Goal: Use online tool/utility: Use online tool/utility

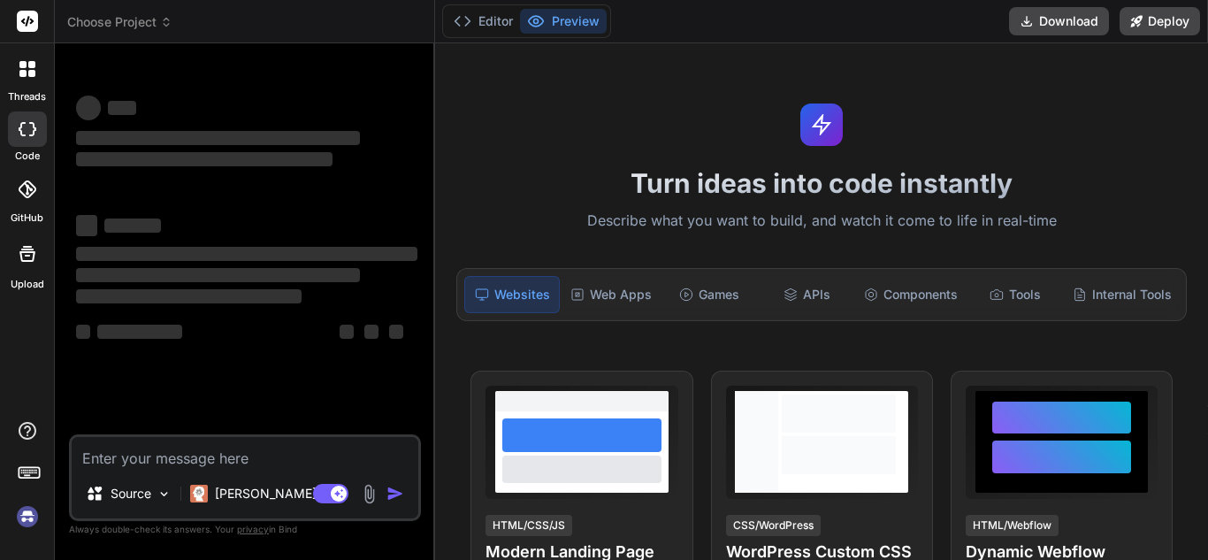
type textarea "x"
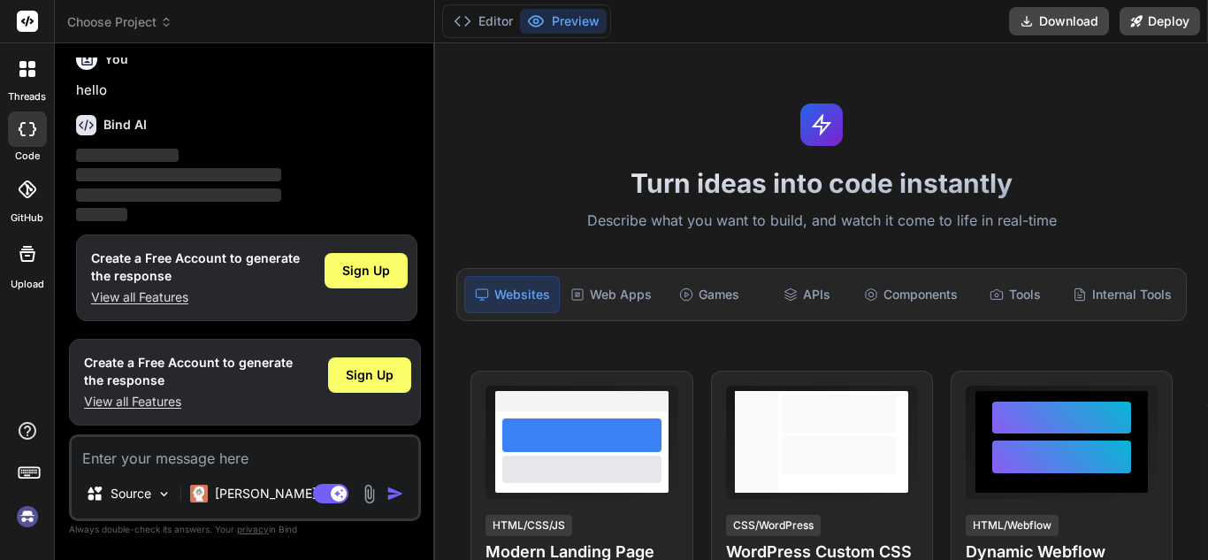
click at [821, 203] on div "Turn ideas into code instantly Describe what you want to build, and watch it co…" at bounding box center [821, 301] width 773 height 517
click at [806, 221] on p "Describe what you want to build, and watch it come to life in real-time" at bounding box center [822, 221] width 752 height 23
click at [808, 223] on p "Describe what you want to build, and watch it come to life in real-time" at bounding box center [822, 221] width 752 height 23
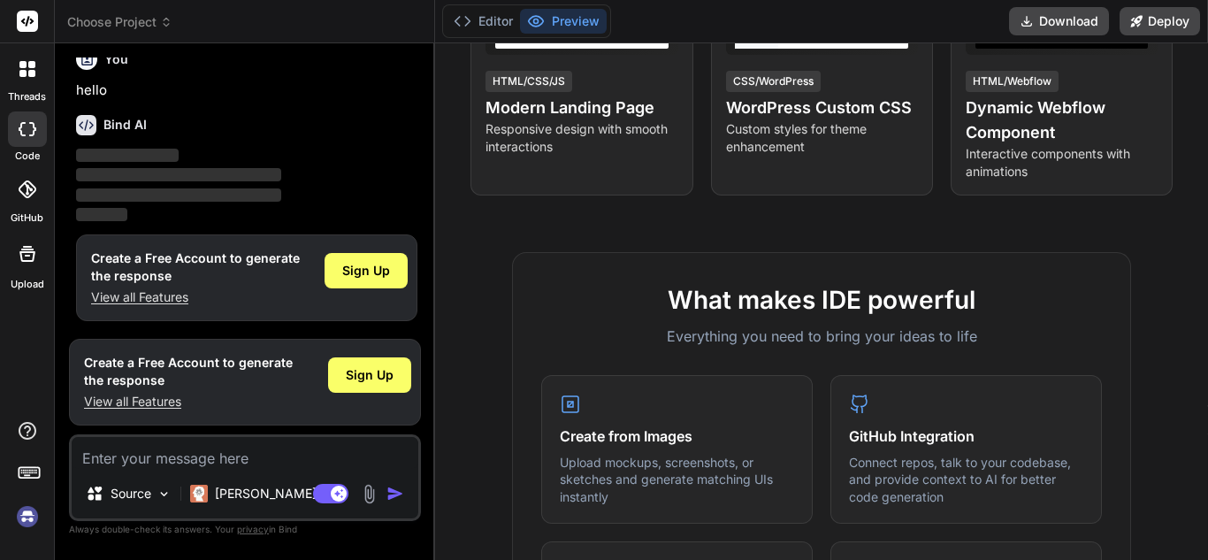
scroll to position [442, 0]
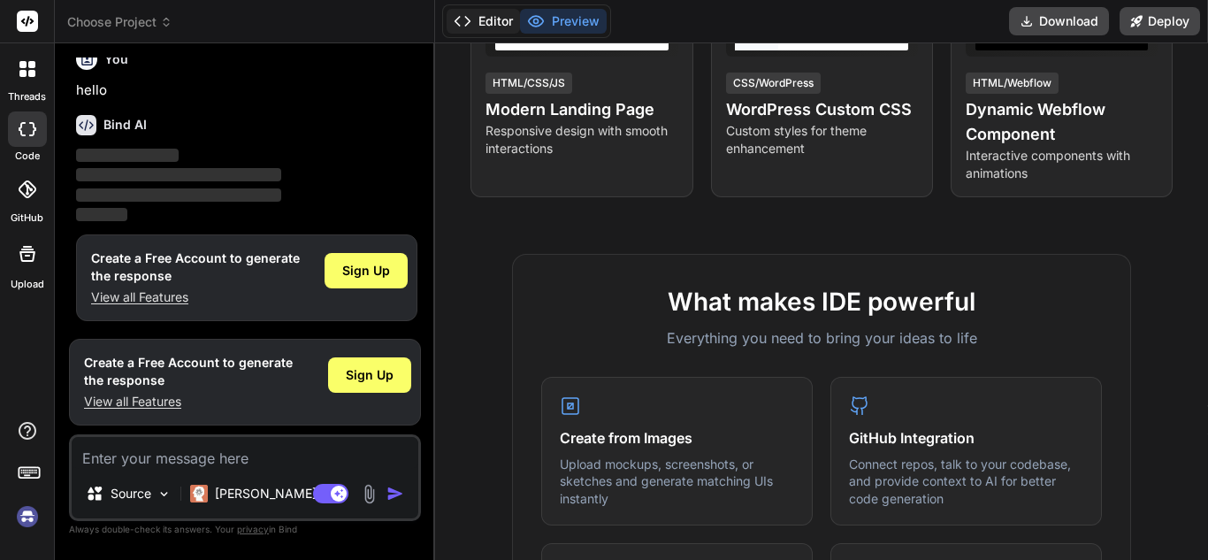
click at [501, 23] on button "Editor" at bounding box center [483, 21] width 73 height 25
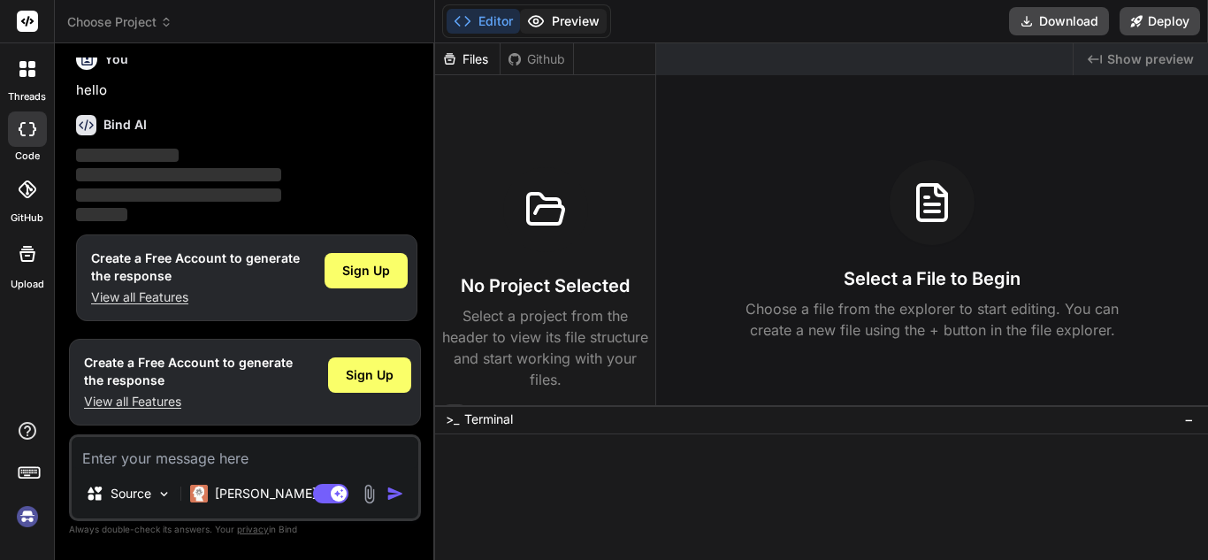
click at [586, 19] on button "Preview" at bounding box center [563, 21] width 87 height 25
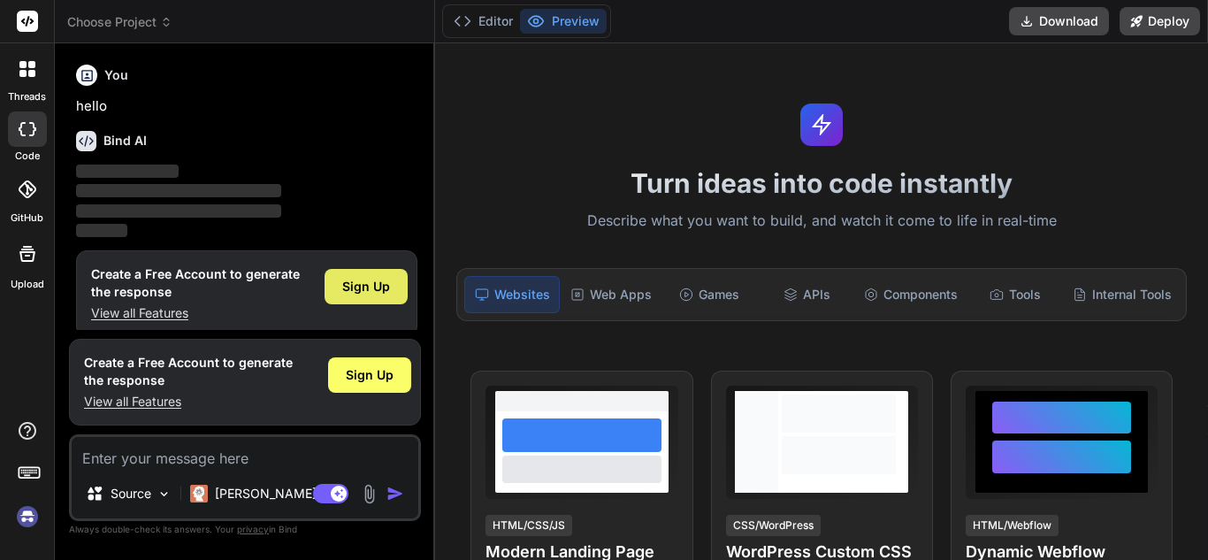
click at [363, 295] on div "Sign Up" at bounding box center [366, 286] width 83 height 35
click at [386, 378] on span "Sign Up" at bounding box center [370, 375] width 48 height 18
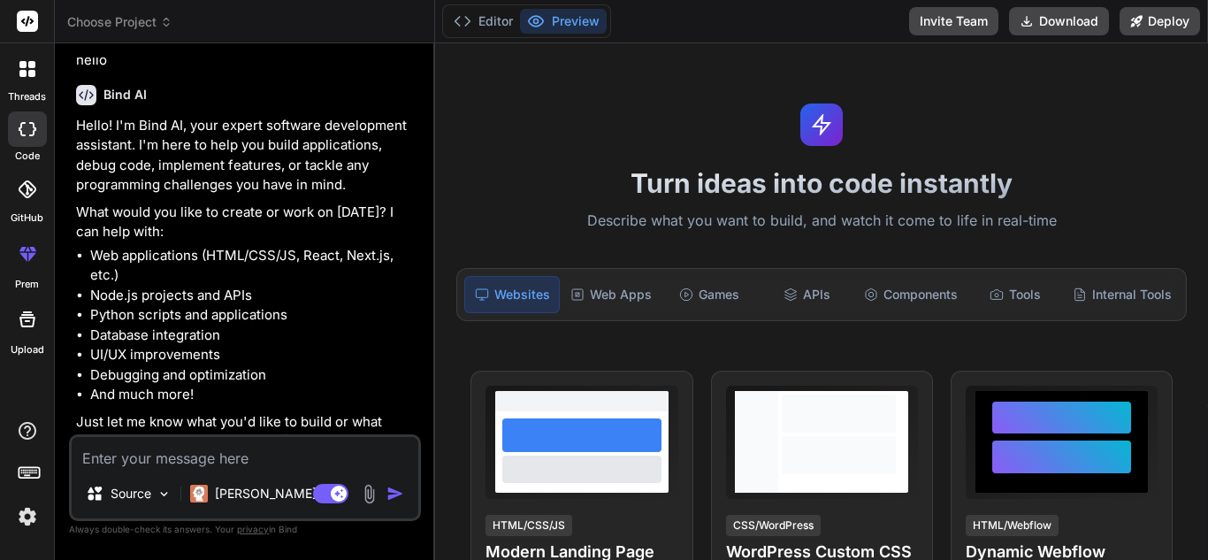
scroll to position [67, 0]
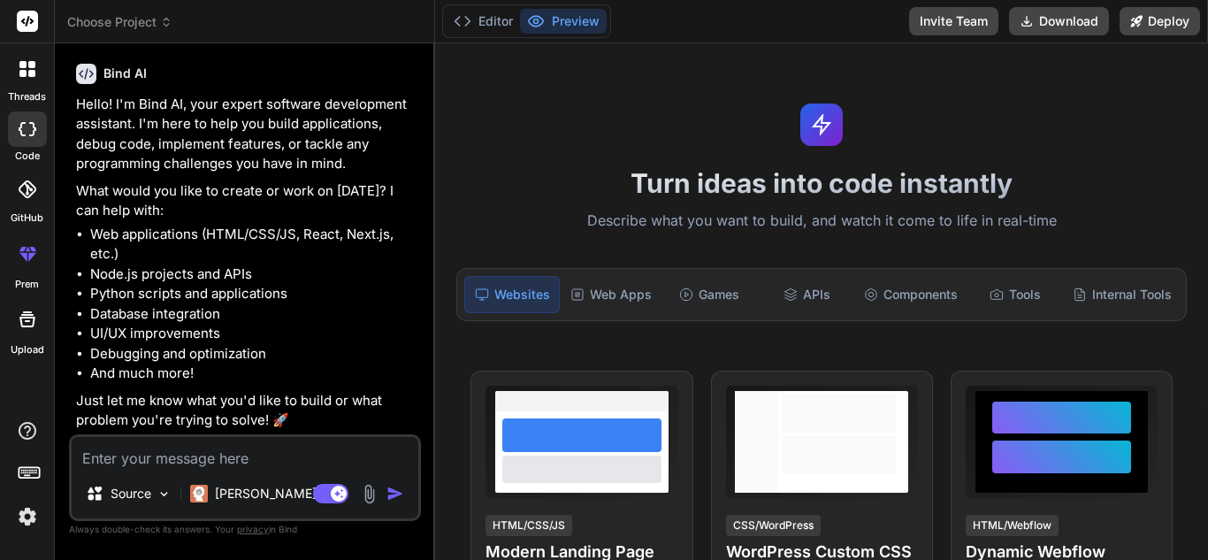
type textarea "x"
click at [189, 458] on textarea at bounding box center [245, 453] width 347 height 32
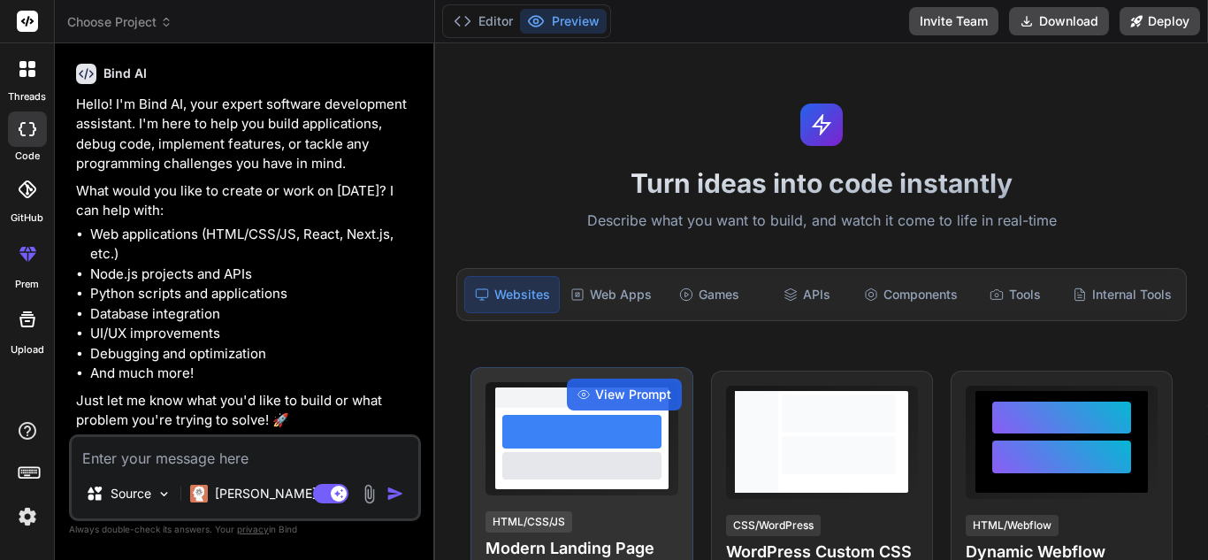
type textarea "i"
type textarea "x"
type textarea "i"
type textarea "x"
type textarea "i h"
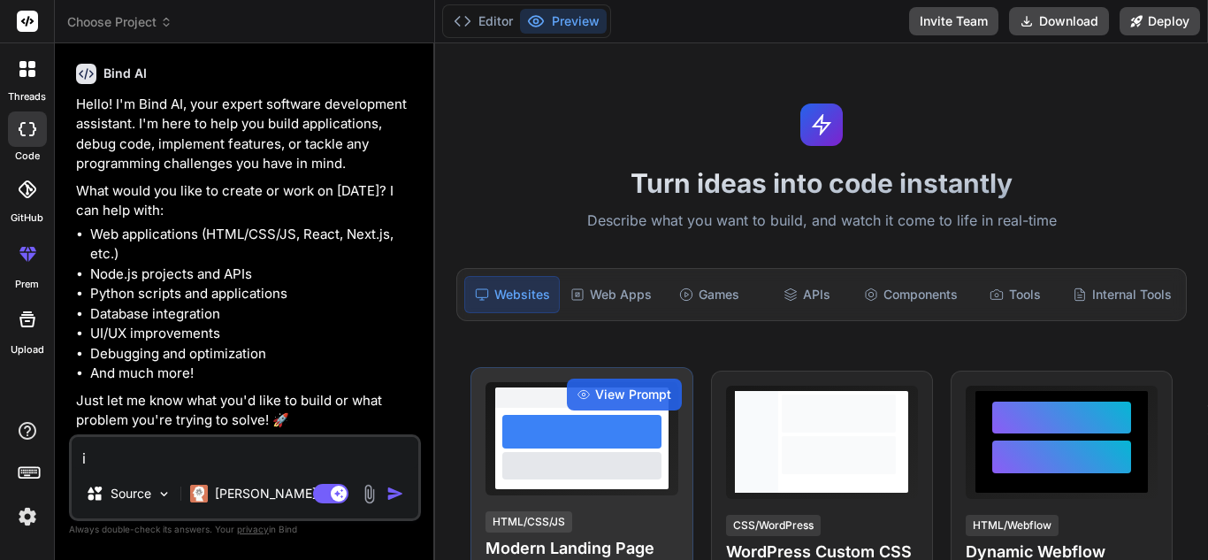
type textarea "x"
type textarea "i ha"
type textarea "x"
type textarea "i hac"
type textarea "x"
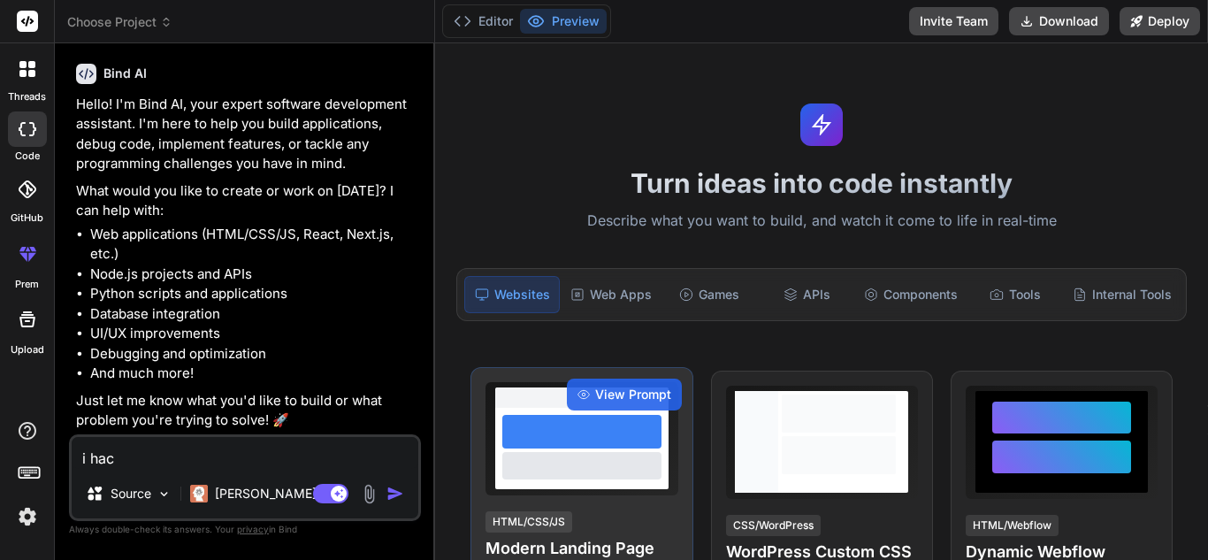
type textarea "i ha"
type textarea "x"
type textarea "i hav"
type textarea "x"
type textarea "i have"
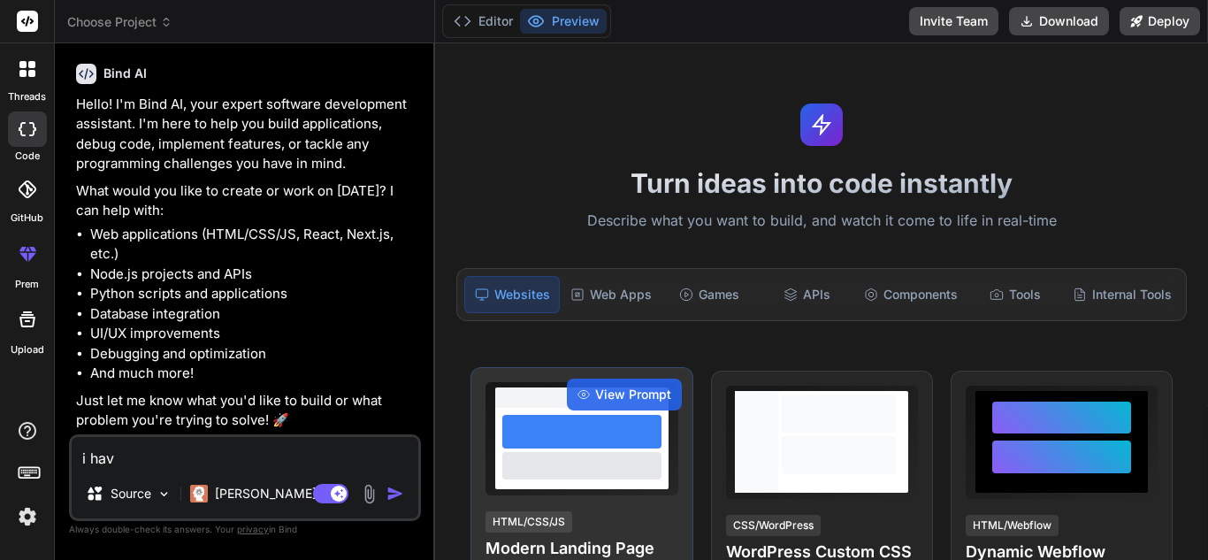
type textarea "x"
type textarea "i have"
type textarea "x"
type textarea "i have t"
type textarea "x"
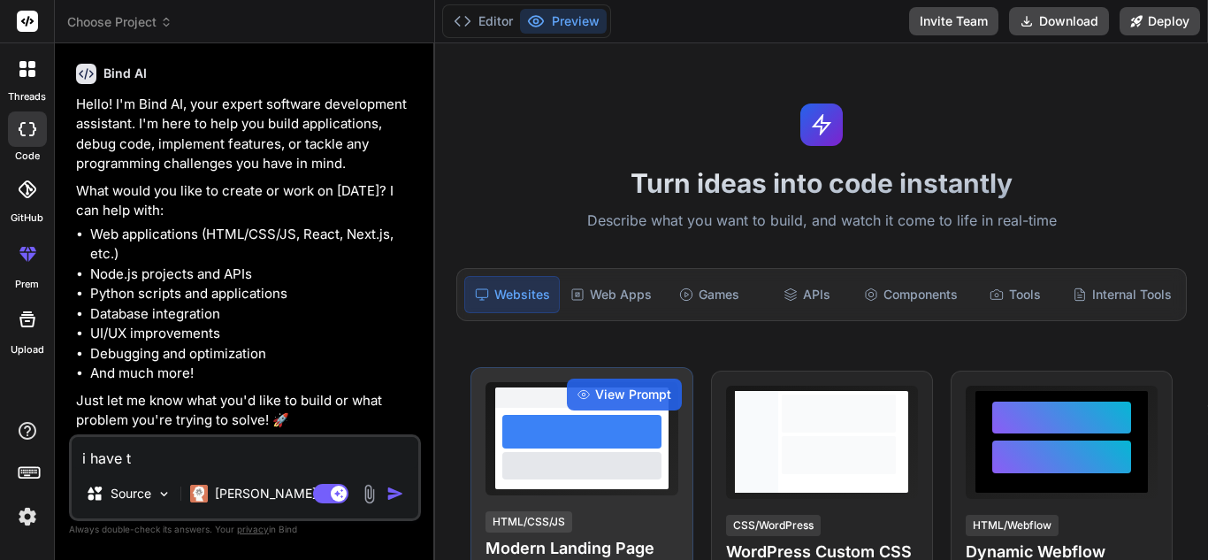
type textarea "i have tw"
type textarea "x"
type textarea "i have two"
type textarea "x"
type textarea "i have two"
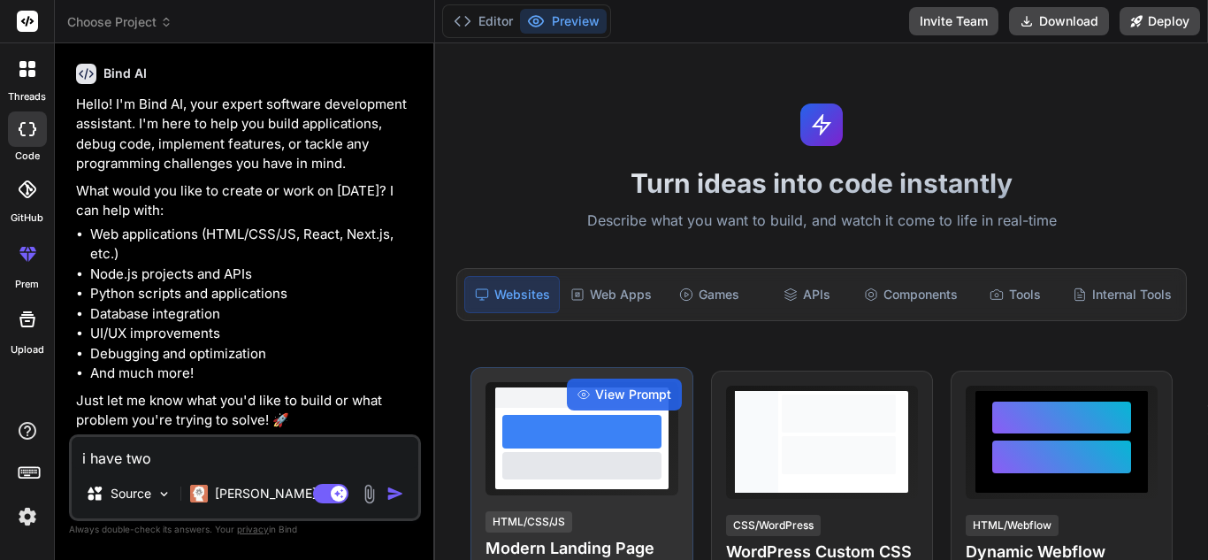
type textarea "x"
type textarea "i have two c"
type textarea "x"
type textarea "i have two cs"
type textarea "x"
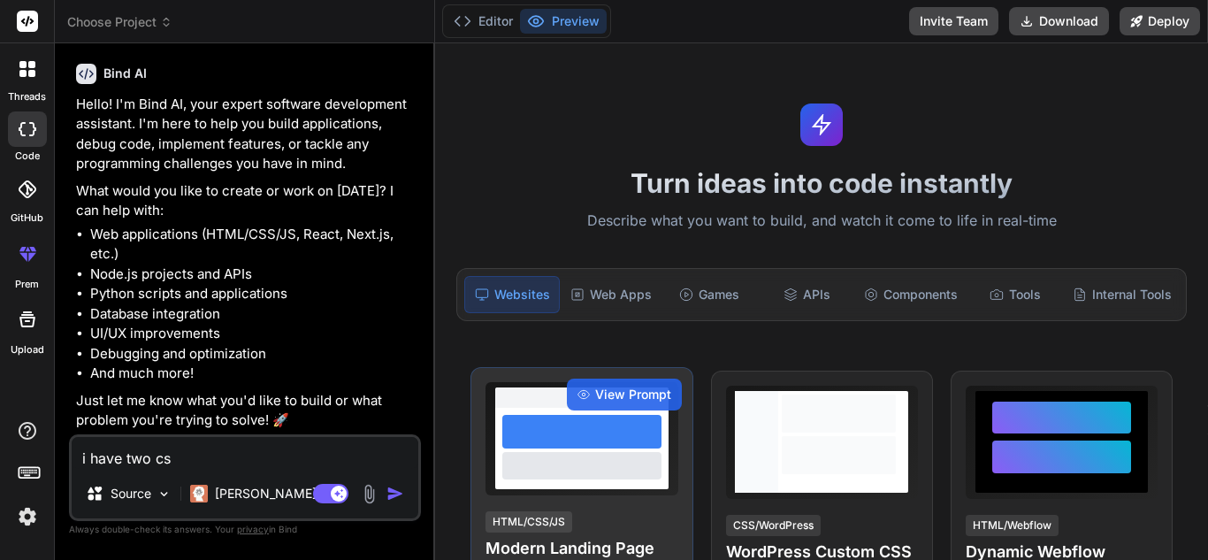
type textarea "i have two csv"
type textarea "x"
type textarea "i have two csv"
type textarea "x"
type textarea "i have two csv f"
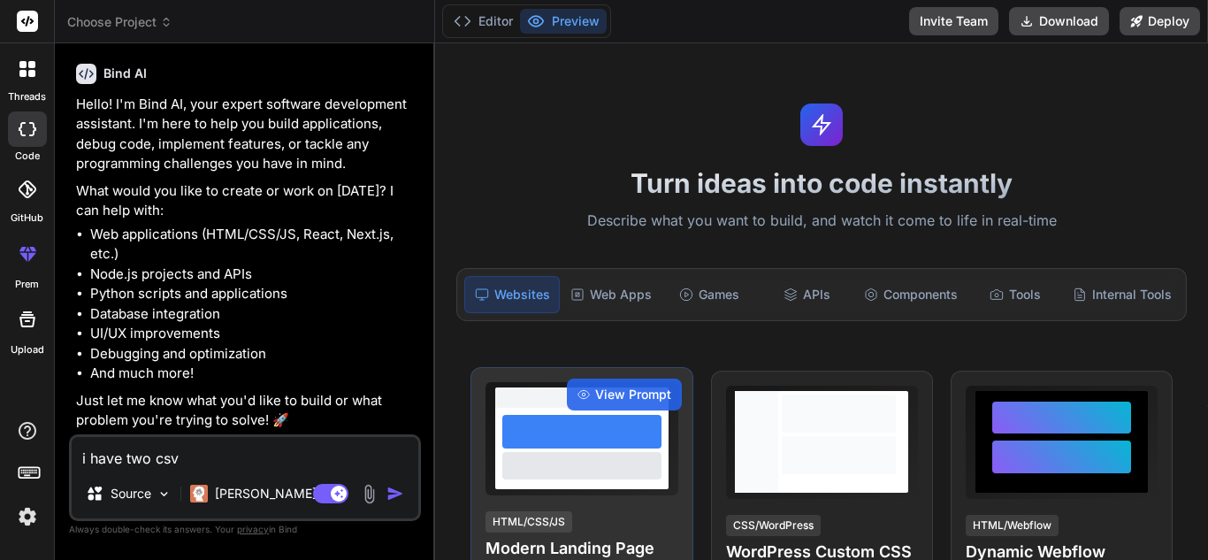
type textarea "x"
type textarea "i have two csv fi"
type textarea "x"
type textarea "i have two csv fil"
type textarea "x"
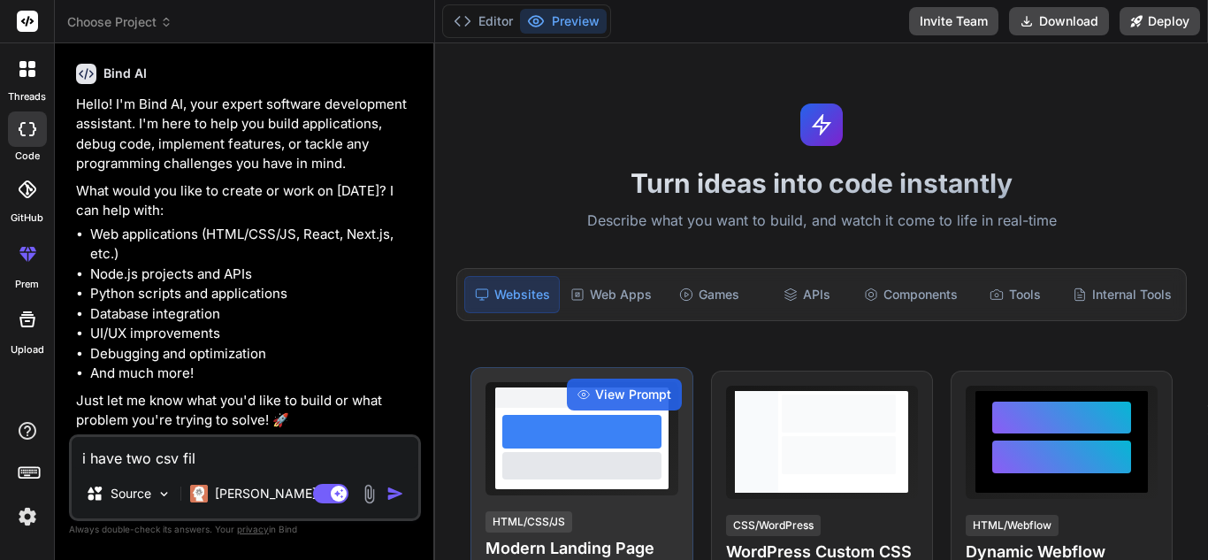
type textarea "i have two csv filw"
type textarea "x"
type textarea "i have two csv filw"
type textarea "x"
type textarea "i have two csv filw"
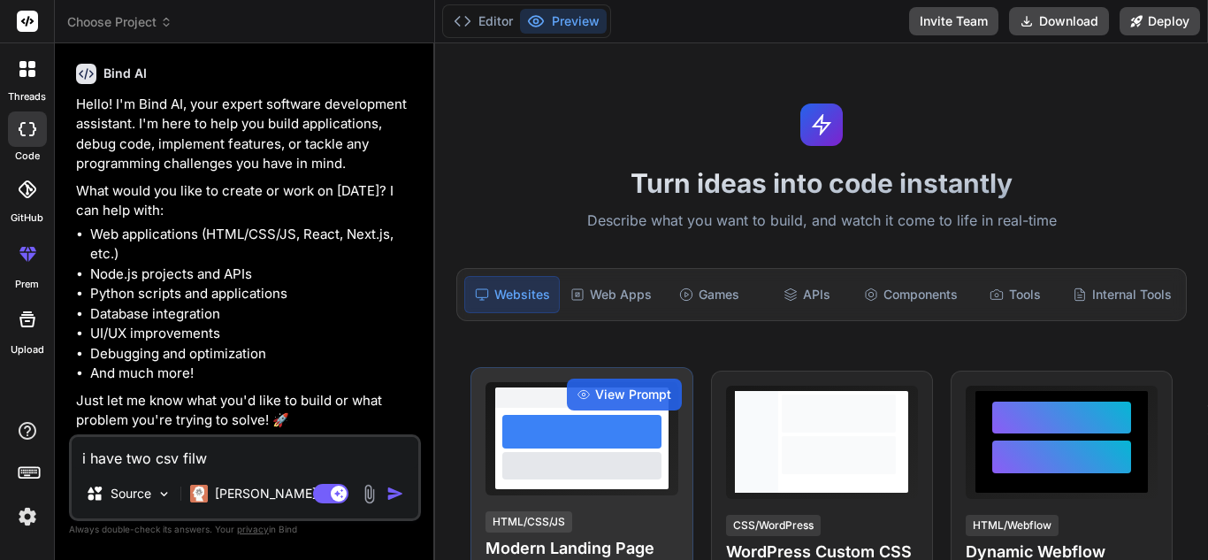
type textarea "x"
type textarea "i have two csv fil"
type textarea "x"
type textarea "i have two csv file"
type textarea "x"
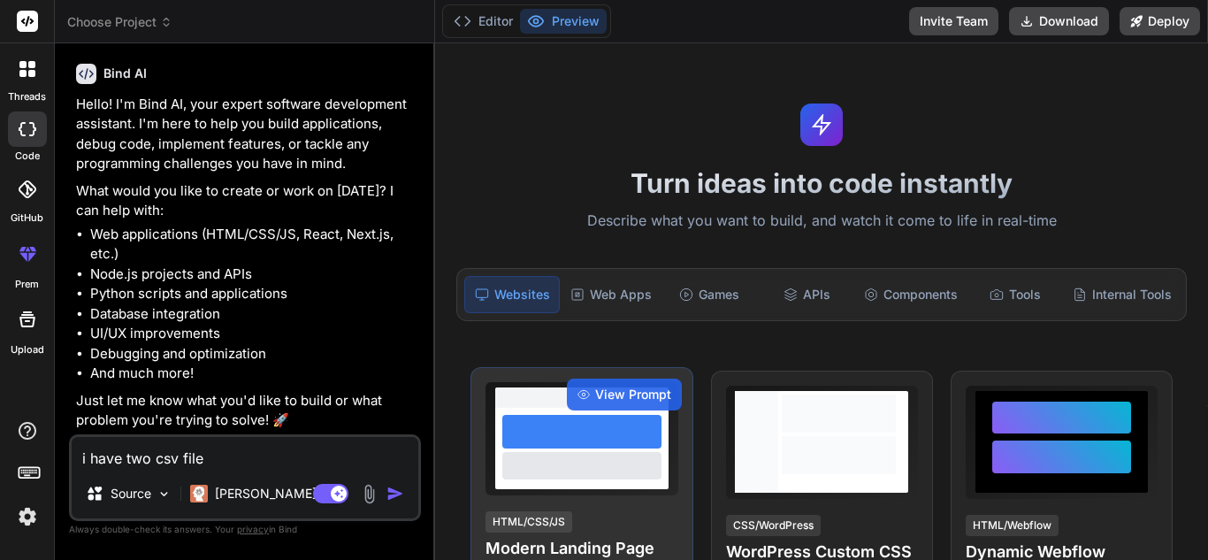
type textarea "i have two csv file"
type textarea "x"
type textarea "i have two csv file i"
type textarea "x"
type textarea "i have two csv file i"
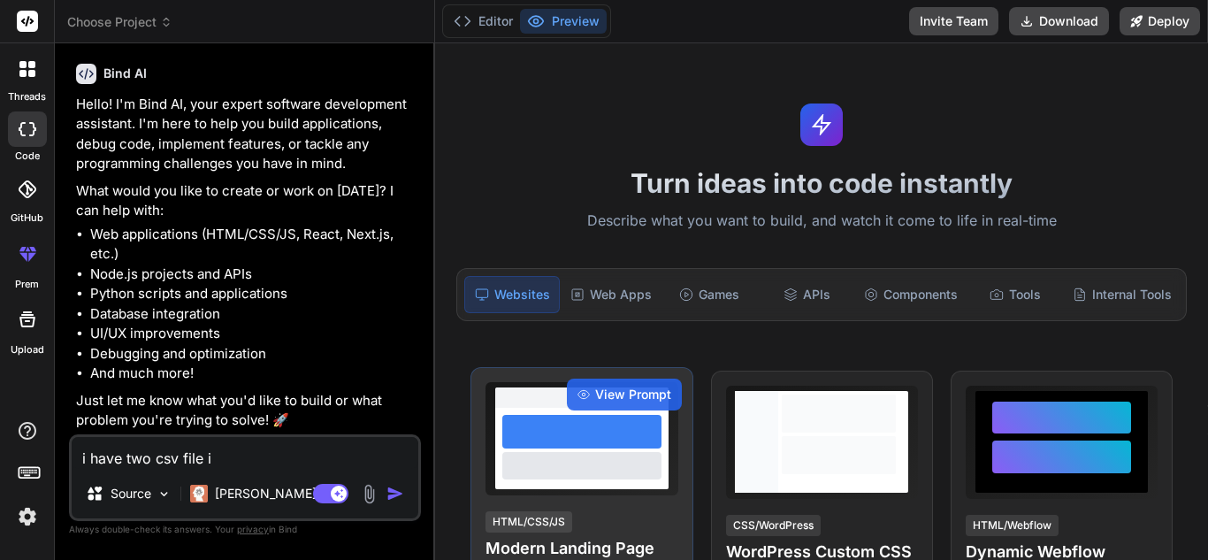
type textarea "x"
type textarea "i have two csv file i"
type textarea "x"
type textarea "i have two csv file"
type textarea "x"
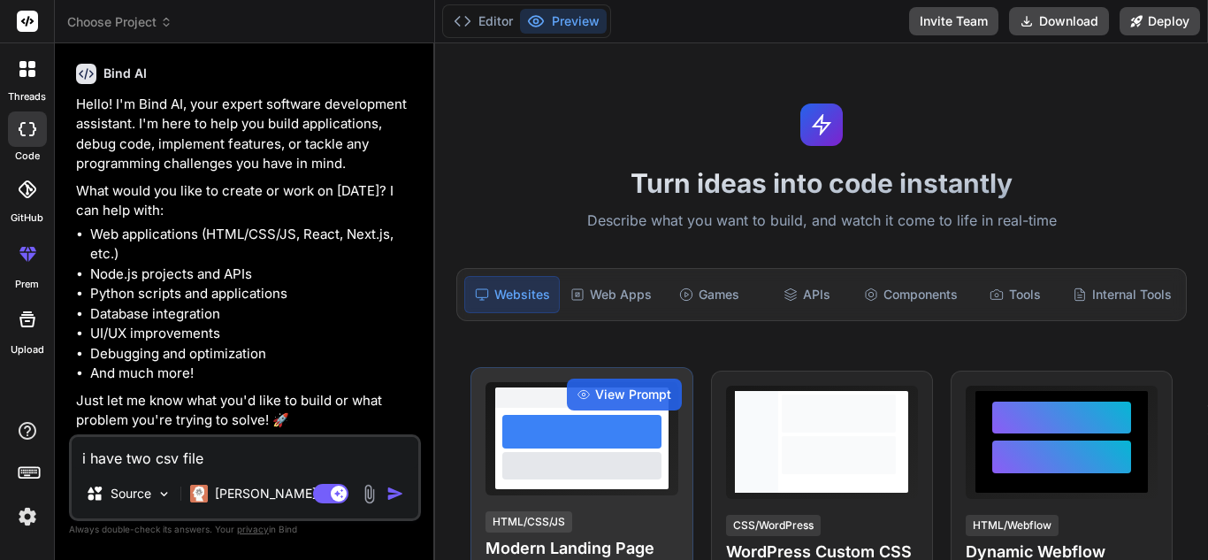
type textarea "i have two csv file a"
type textarea "x"
type textarea "i have two csv file an"
type textarea "x"
type textarea "i have two csv file and"
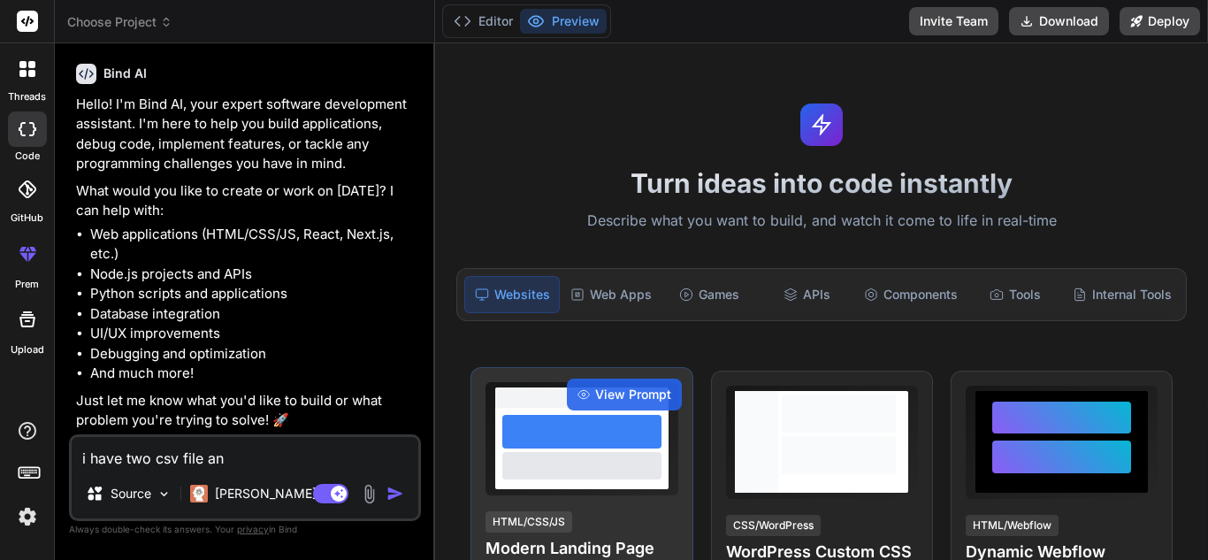
type textarea "x"
type textarea "i have two csv file and"
type textarea "x"
type textarea "i have two csv file and i"
type textarea "x"
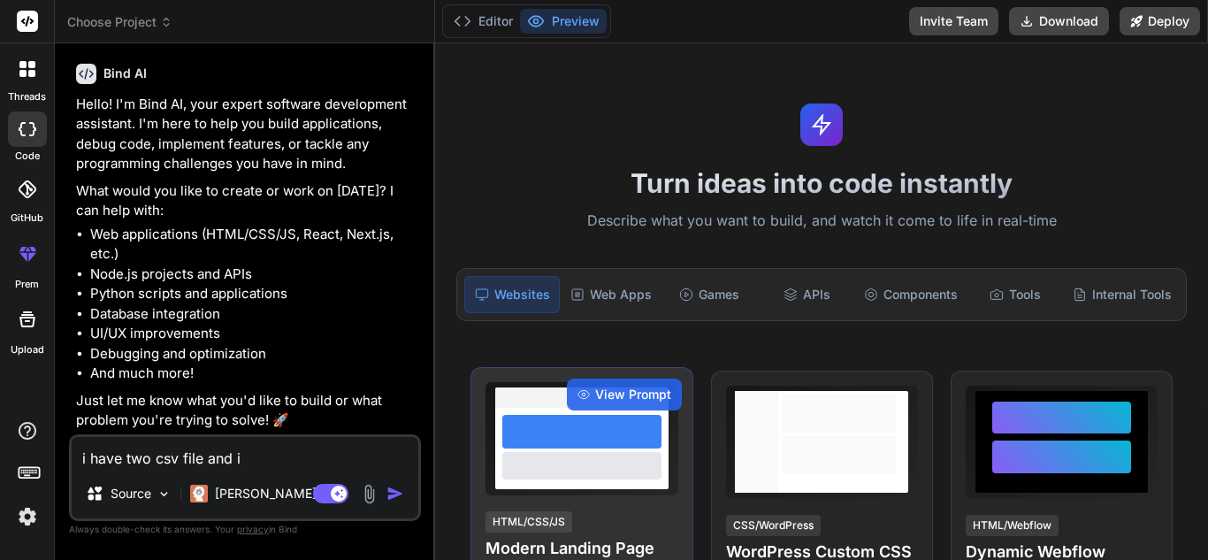
type textarea "i have two csv file and i"
type textarea "x"
type textarea "i have two csv file and i j"
type textarea "x"
type textarea "i have two csv file and i ja"
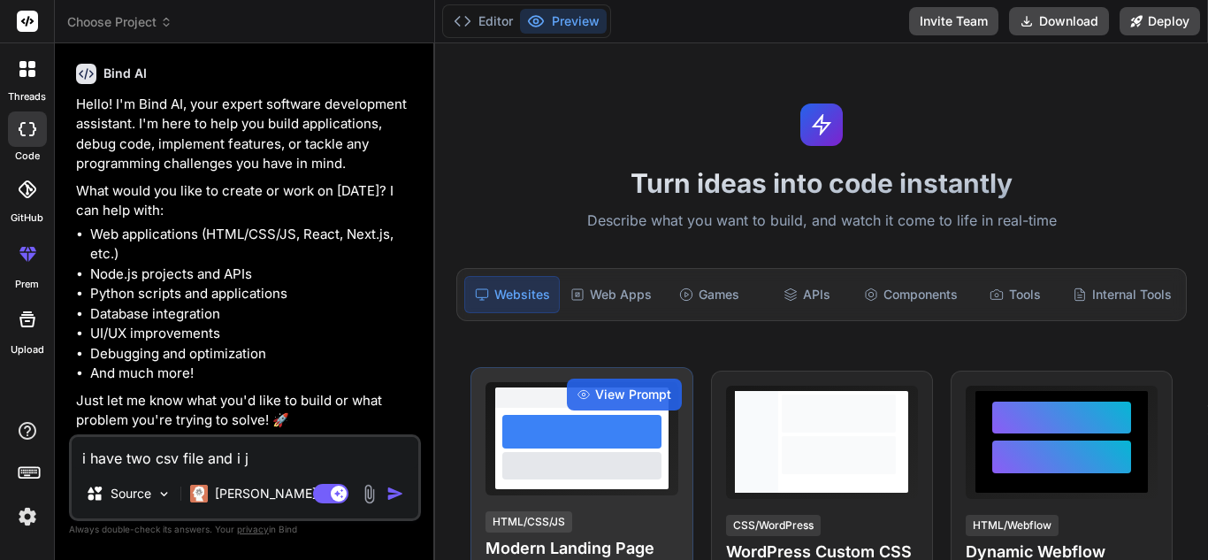
type textarea "x"
type textarea "i have two csv file and i j"
type textarea "x"
type textarea "i have two csv file and i ju"
type textarea "x"
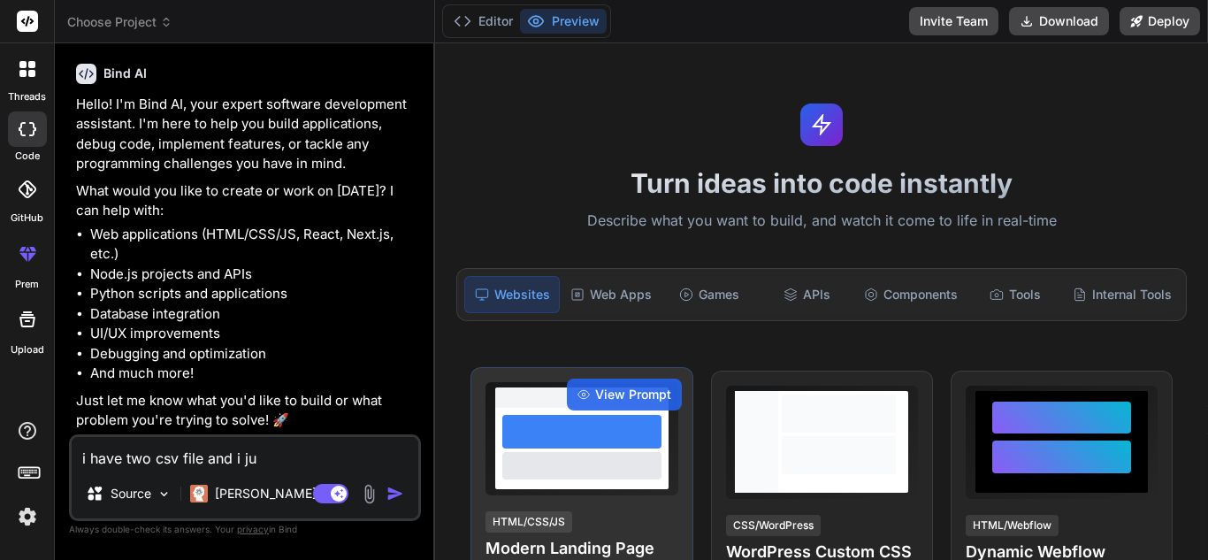
type textarea "i have two csv file and i jus"
type textarea "x"
type textarea "i have two csv file and i just"
type textarea "x"
type textarea "i have two csv file and i just"
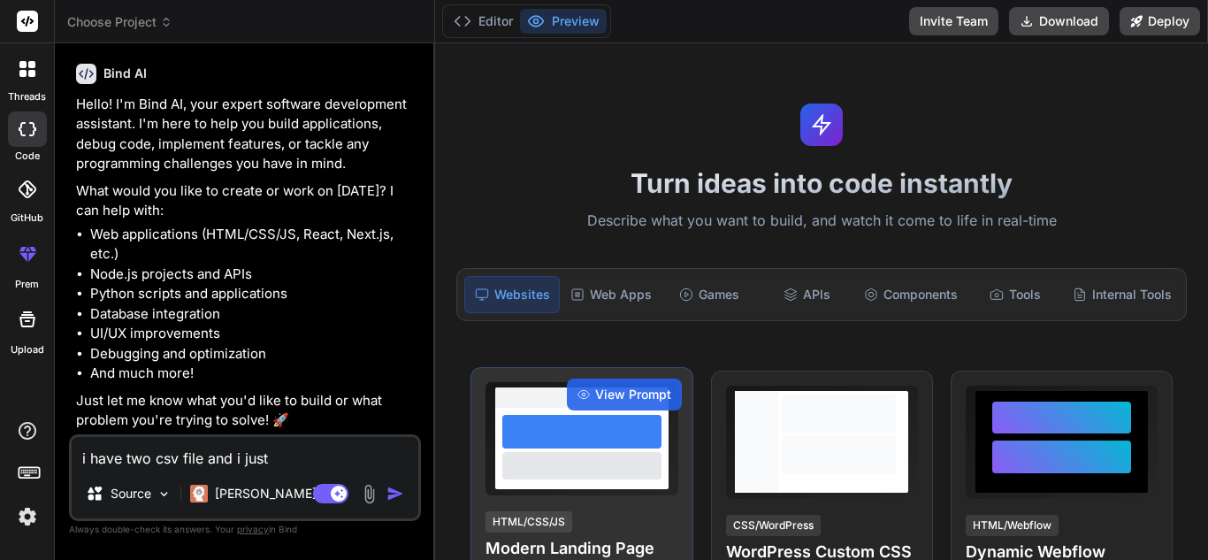
type textarea "x"
type textarea "i have two csv file and i just h"
type textarea "x"
type textarea "i have two csv file and i just hV"
type textarea "x"
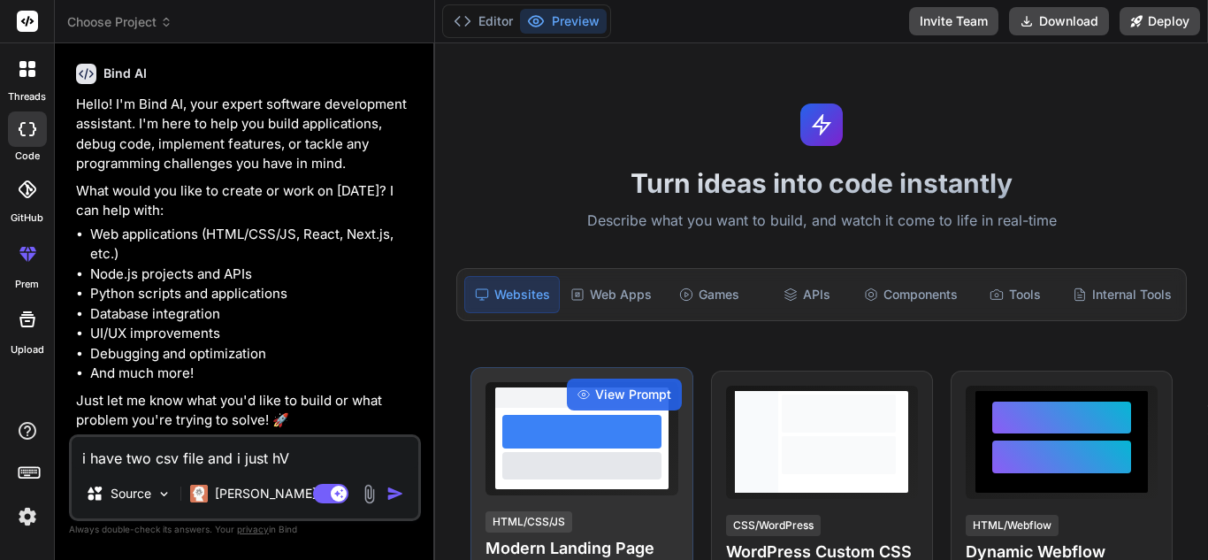
type textarea "i have two csv file and i just hVE"
type textarea "x"
type textarea "i have two csv file and i just hV"
type textarea "x"
type textarea "i have two csv file and i just h"
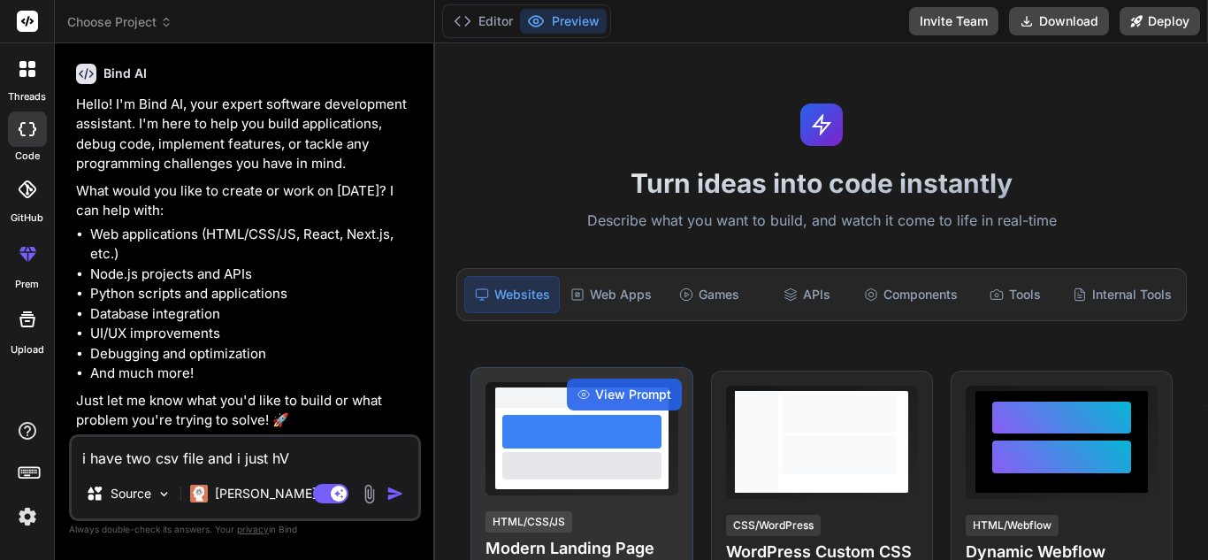
type textarea "x"
type textarea "i have two csv file and i just"
type textarea "x"
type textarea "i have two csv file and i just H"
type textarea "x"
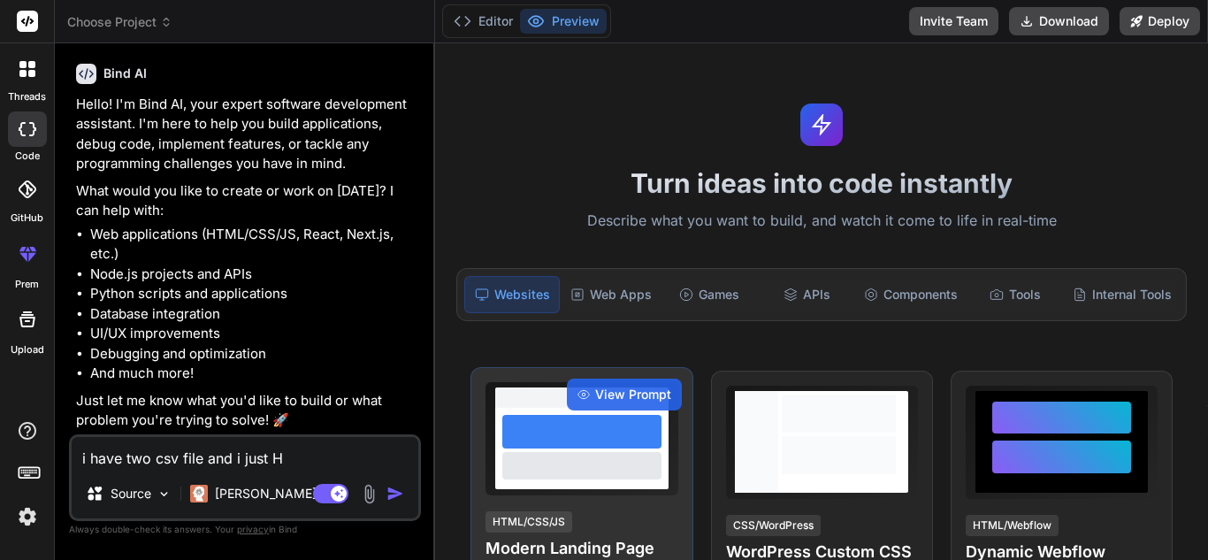
type textarea "i have two csv file and i just HA"
type textarea "x"
type textarea "i have two csv file and i just HAV"
type textarea "x"
type textarea "i have two csv file and i just HAVE"
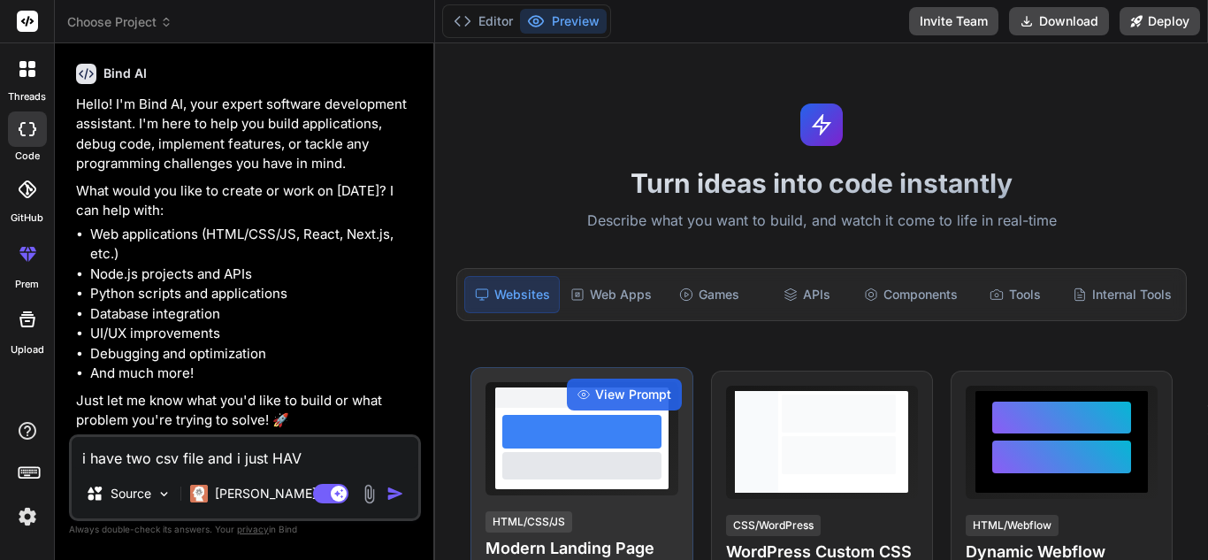
type textarea "x"
type textarea "i have two csv file and i just HAV"
type textarea "x"
type textarea "i have two csv file and i just HA"
type textarea "x"
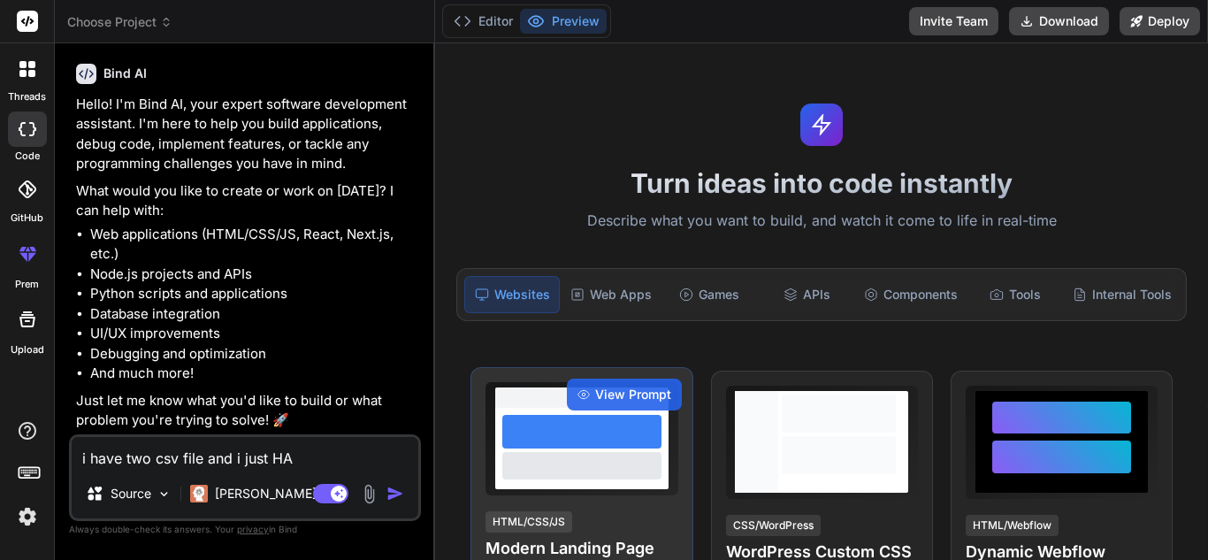
type textarea "i have two csv file and i just H"
type textarea "x"
type textarea "i have two csv file and i just"
type textarea "x"
type textarea "i have two csv file and i just h"
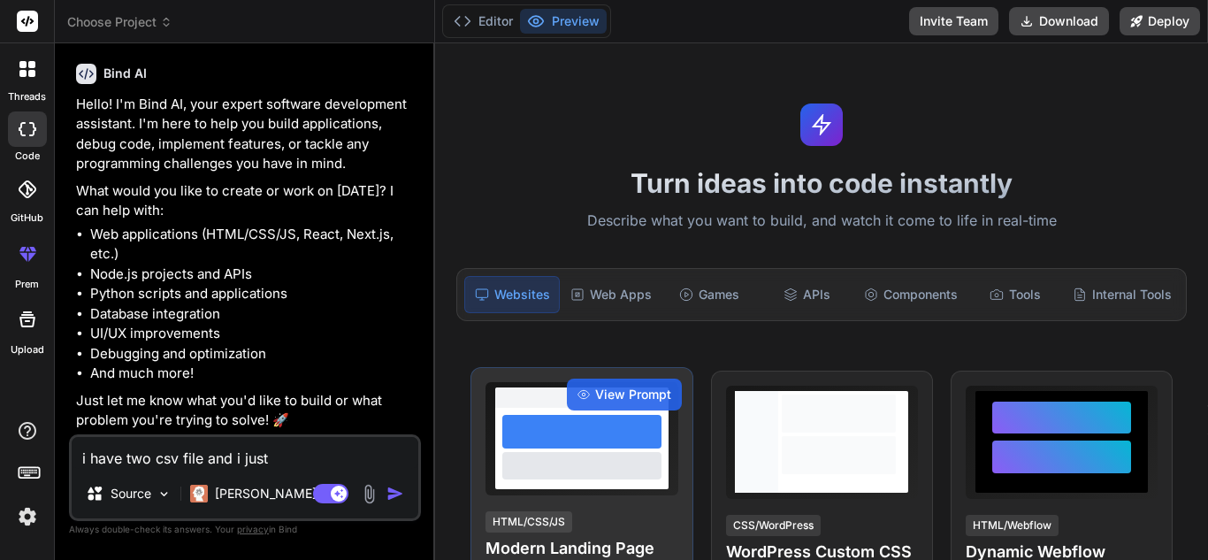
type textarea "x"
type textarea "i have two csv file and i just ha"
type textarea "x"
type textarea "i have two csv file and i just hav"
type textarea "x"
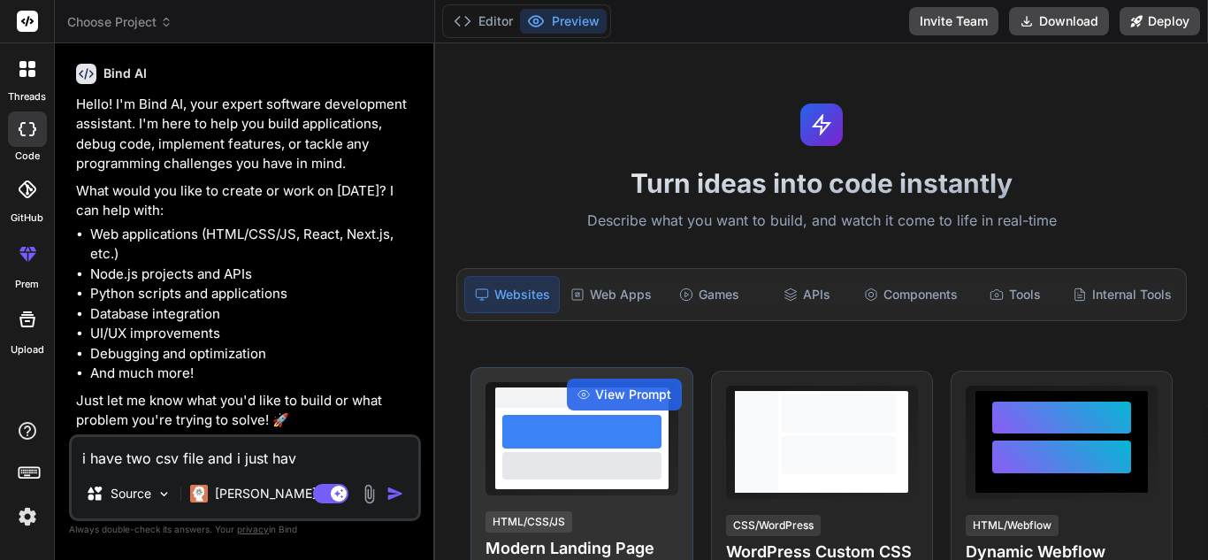
type textarea "i have two csv file and i just have"
type textarea "x"
type textarea "i have two csv file and i just have"
type textarea "x"
type textarea "i have two csv file and i just have t"
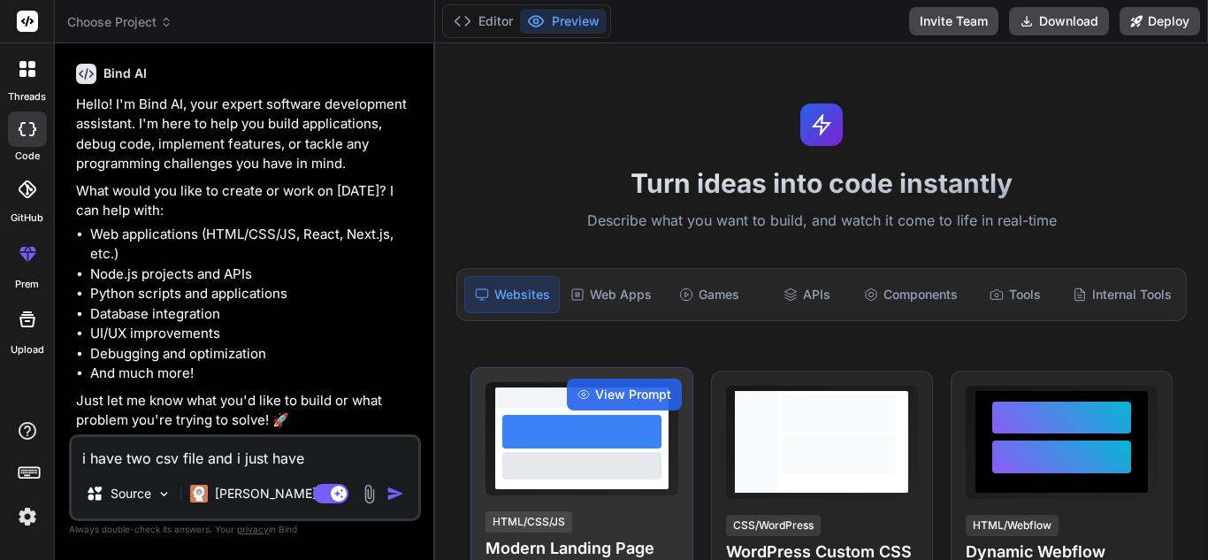
type textarea "x"
type textarea "i have two csv file and i just have to"
type textarea "x"
type textarea "i have two csv file and i just have to"
type textarea "x"
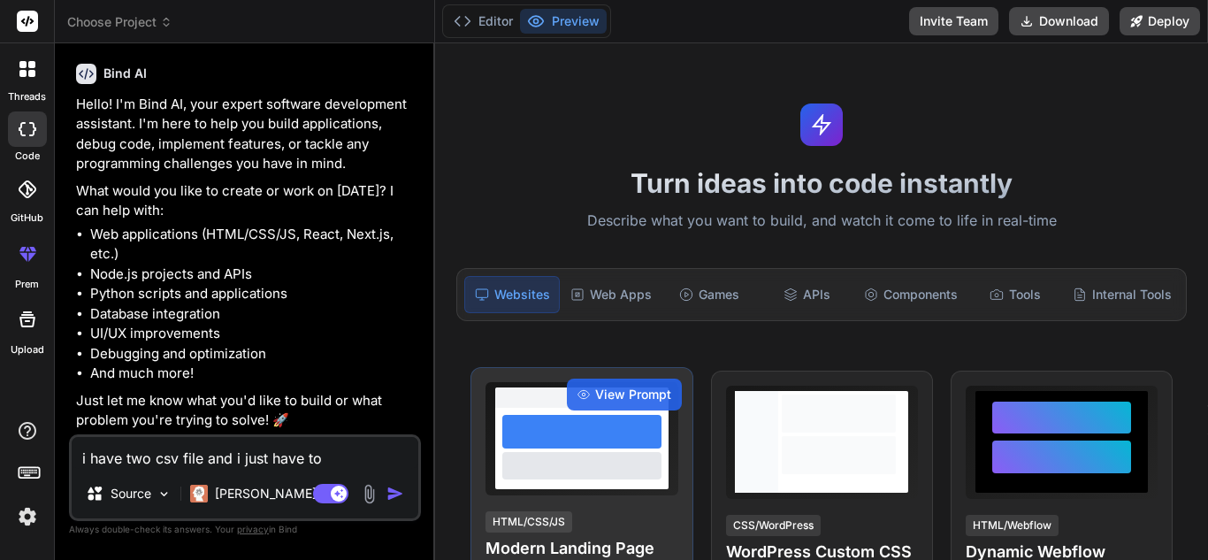
type textarea "i have two csv file and i just have to c"
type textarea "x"
type textarea "i have two csv file and i just have to co"
type textarea "x"
type textarea "i have two csv file and i just have to com"
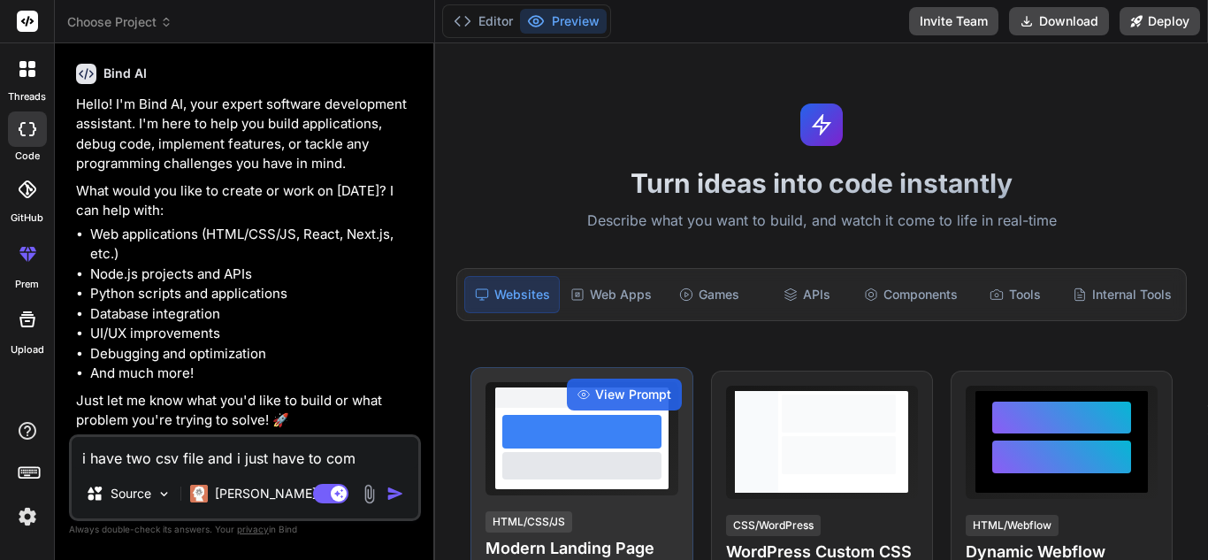
type textarea "x"
type textarea "i have two csv file and i just have to comp"
type textarea "x"
type textarea "i have two csv file and i just have to compa"
type textarea "x"
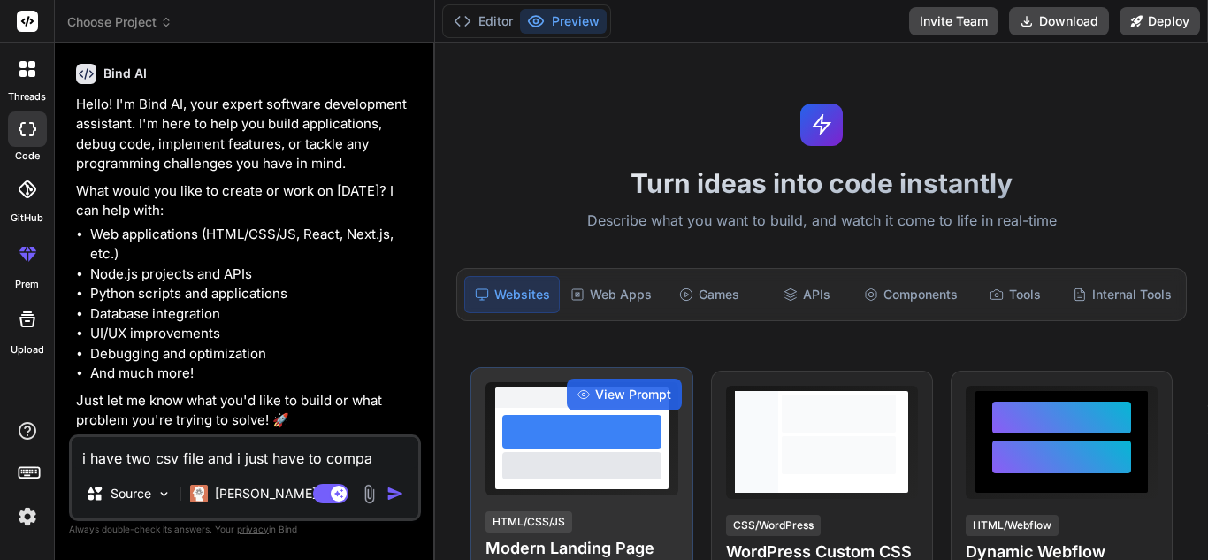
type textarea "i have two csv file and i just have to compar"
type textarea "x"
type textarea "i have two csv file and i just have to compare"
type textarea "x"
type textarea "i have two csv file and i just have to compare"
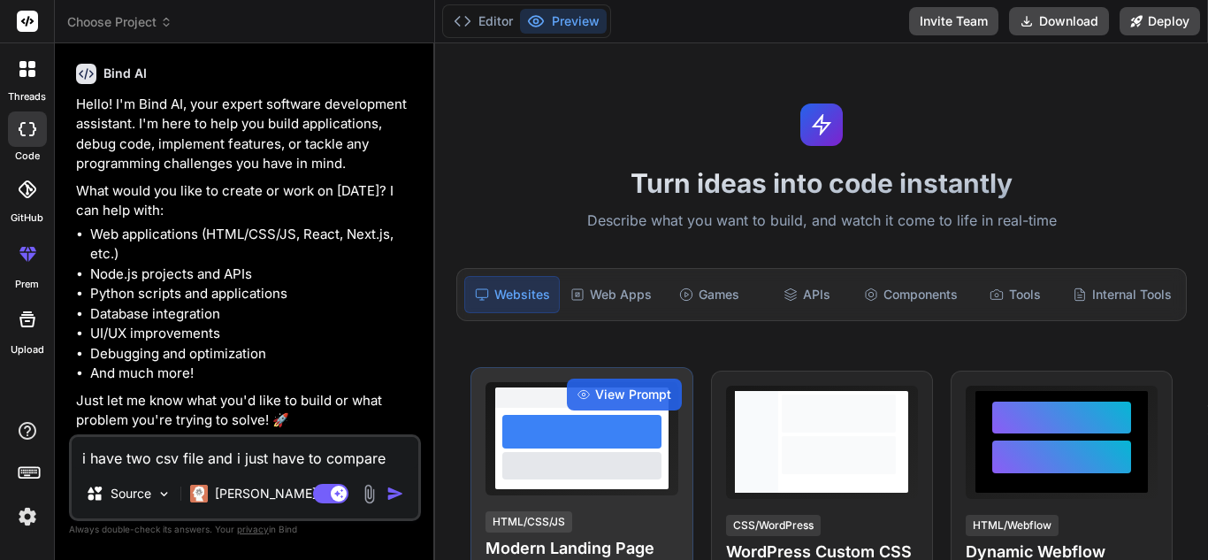
type textarea "x"
type textarea "i have two csv file and i just have to compare n"
type textarea "x"
type textarea "i have two csv file and i just have to compare"
type textarea "x"
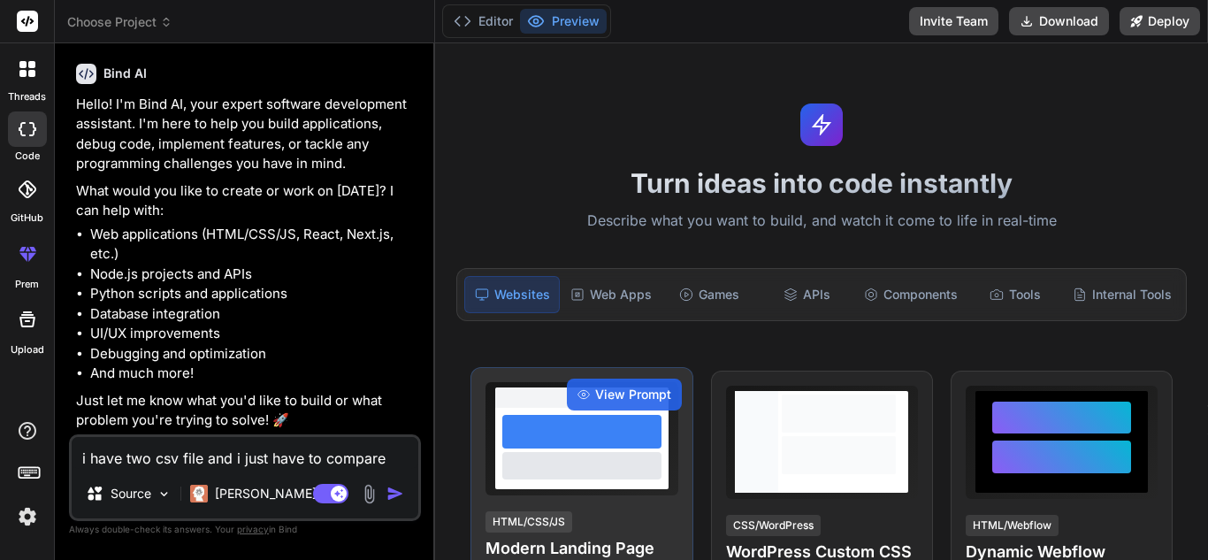
type textarea "i have two csv file and i just have to compare a"
type textarea "x"
type textarea "i have two csv file and i just have to compare an"
type textarea "x"
type textarea "i have two csv file and i just have to compare and"
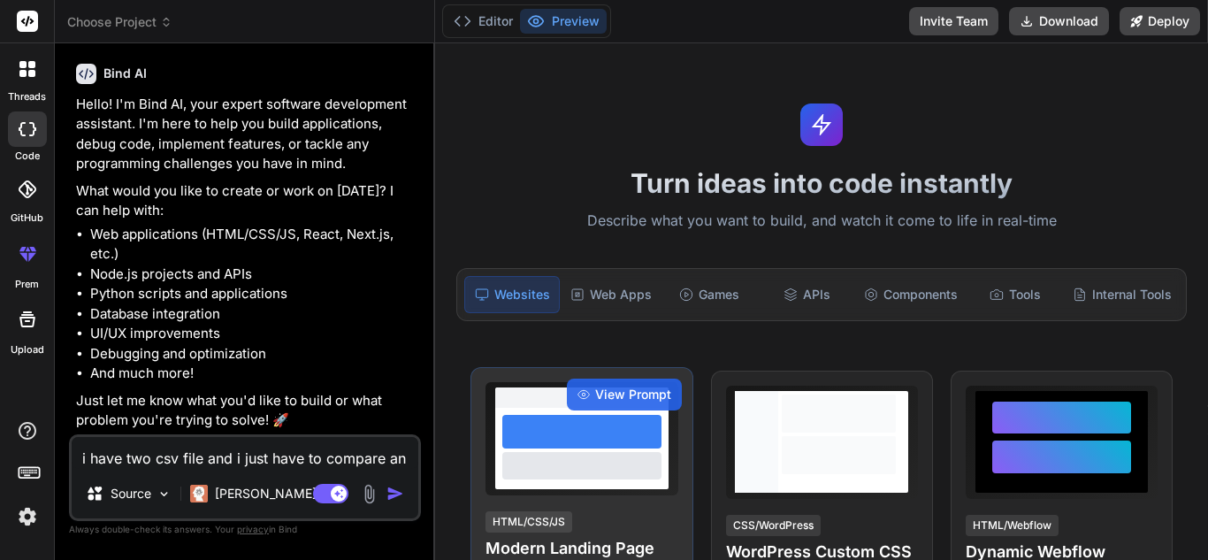
type textarea "x"
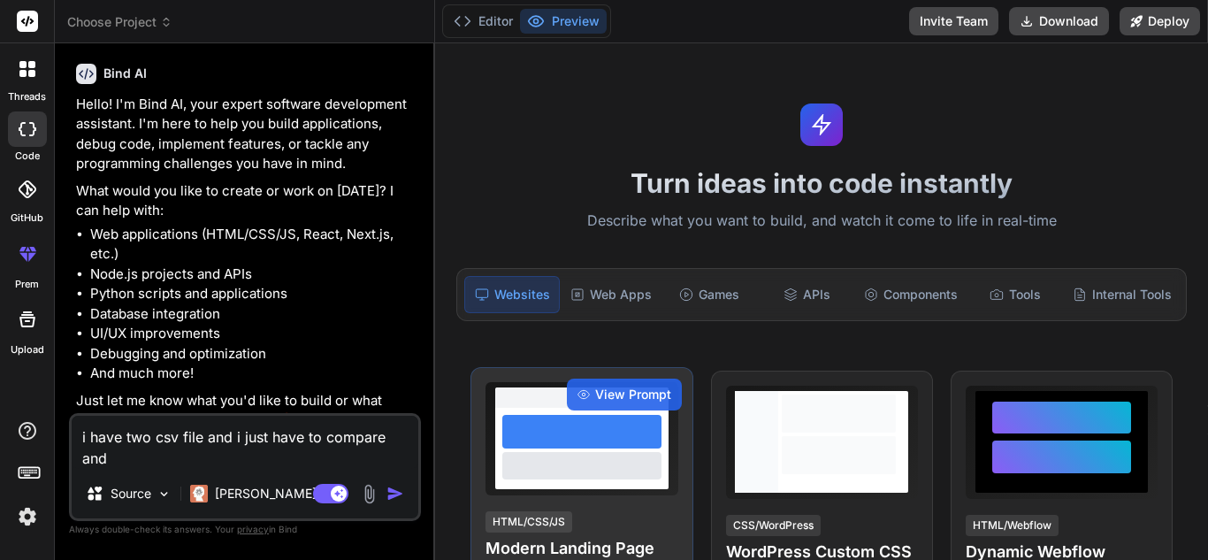
type textarea "i have two csv file and i just have to compare and"
type textarea "x"
type textarea "i have two csv file and i just have to compare and j"
type textarea "x"
type textarea "i have two csv file and i just have to compare and ju"
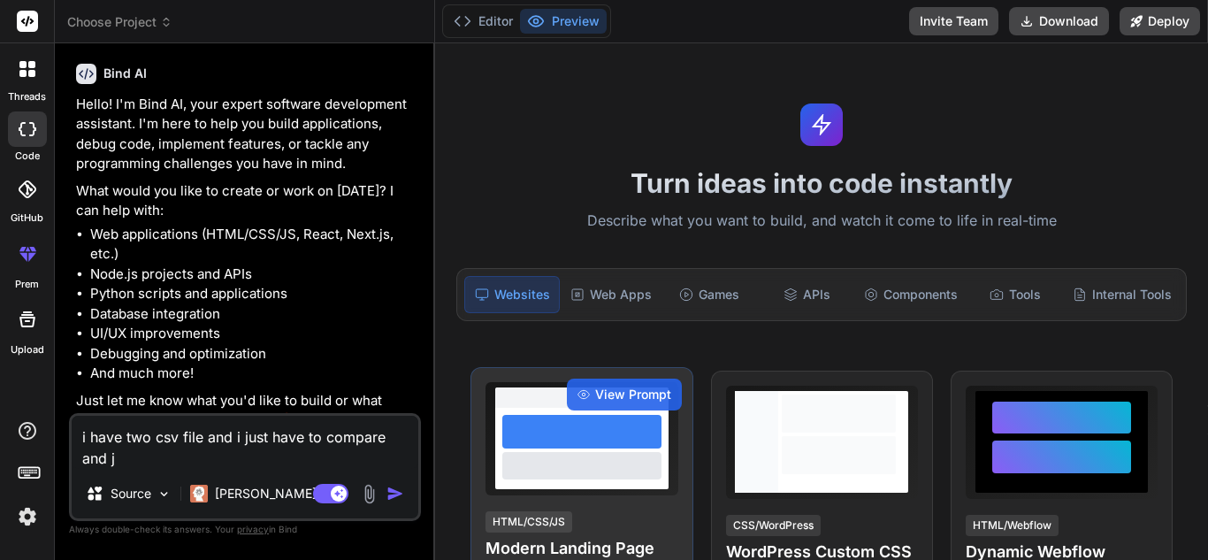
type textarea "x"
type textarea "i have two csv file and i just have to compare and jus"
type textarea "x"
type textarea "i have two csv file and i just have to compare and just"
type textarea "x"
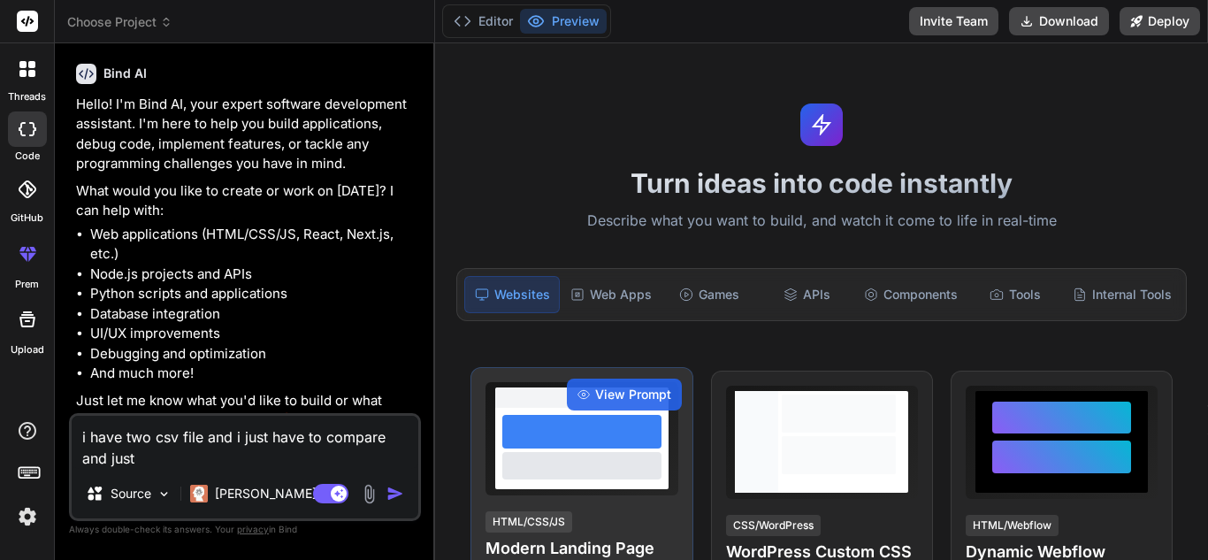
type textarea "i have two csv file and i just have to compare and just"
type textarea "x"
type textarea "i have two csv file and i just have to compare and just w"
type textarea "x"
type textarea "i have two csv file and i just have to compare and just wa"
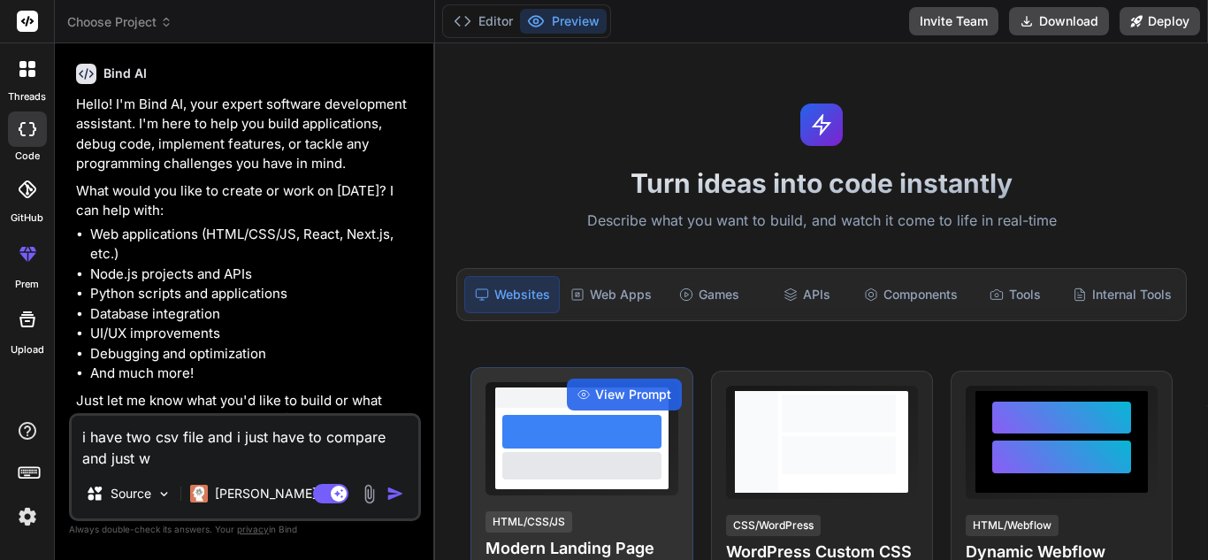
type textarea "x"
type textarea "i have two csv file and i just have to compare and just wan"
type textarea "x"
type textarea "i have two csv file and i just have to compare and just want"
type textarea "x"
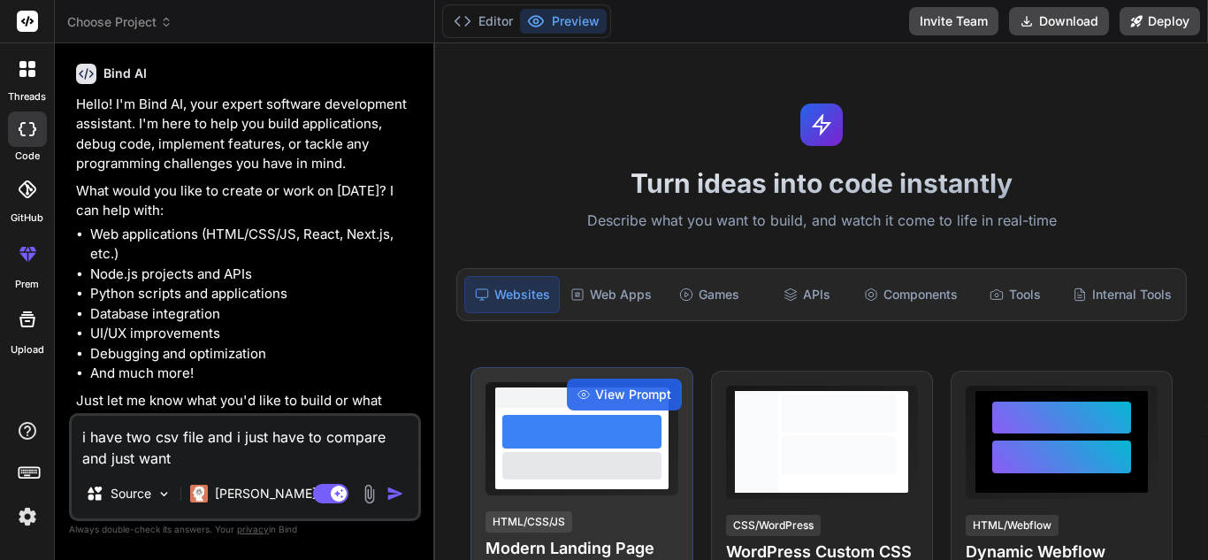
type textarea "i have two csv file and i just have to compare and just wantd"
type textarea "x"
type textarea "i have two csv file and i just have to compare and just wantdi"
type textarea "x"
type textarea "i have two csv file and i just have to compare and just wantd"
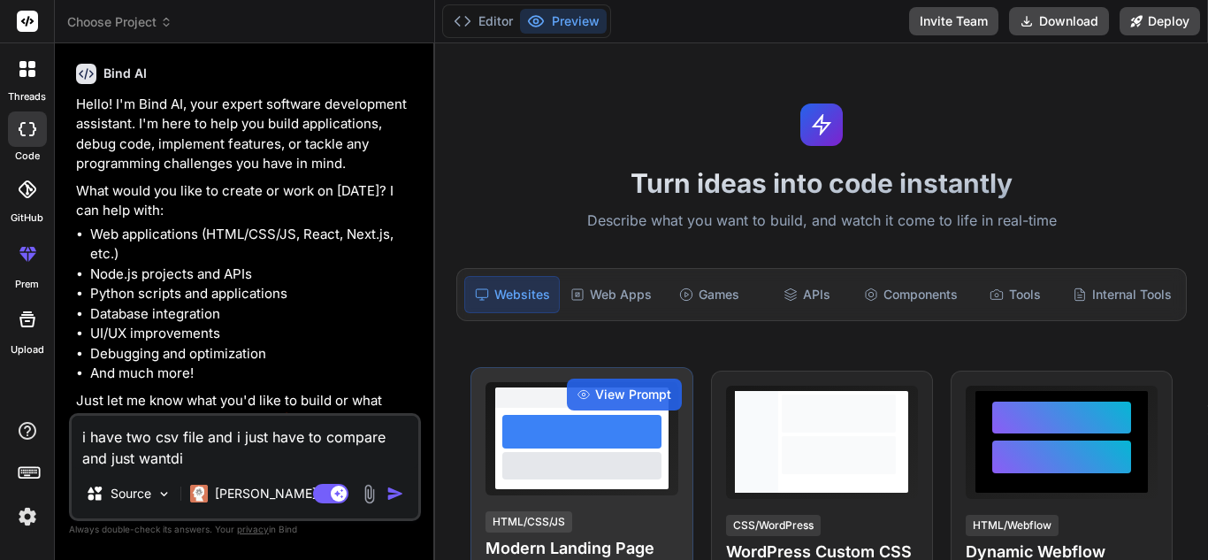
type textarea "x"
type textarea "i have two csv file and i just have to compare and just want"
type textarea "x"
type textarea "i have two csv file and i just have to compare and just want"
type textarea "x"
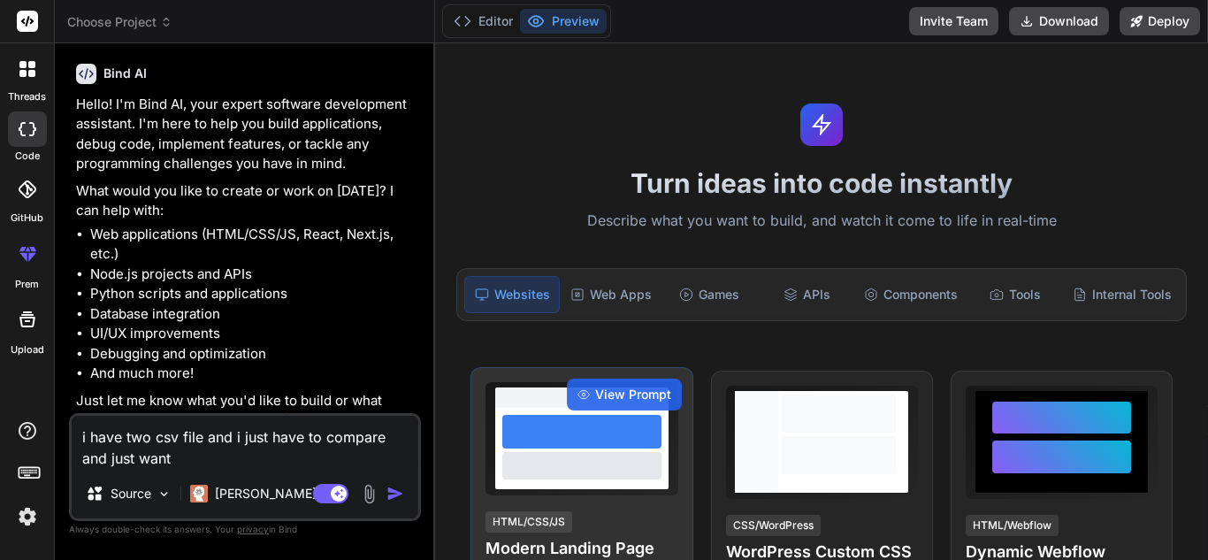
type textarea "i have two csv file and i just have to compare and just want d"
type textarea "x"
type textarea "i have two csv file and i just have to compare and just want di"
type textarea "x"
type textarea "i have two csv file and i just have to compare and just want din"
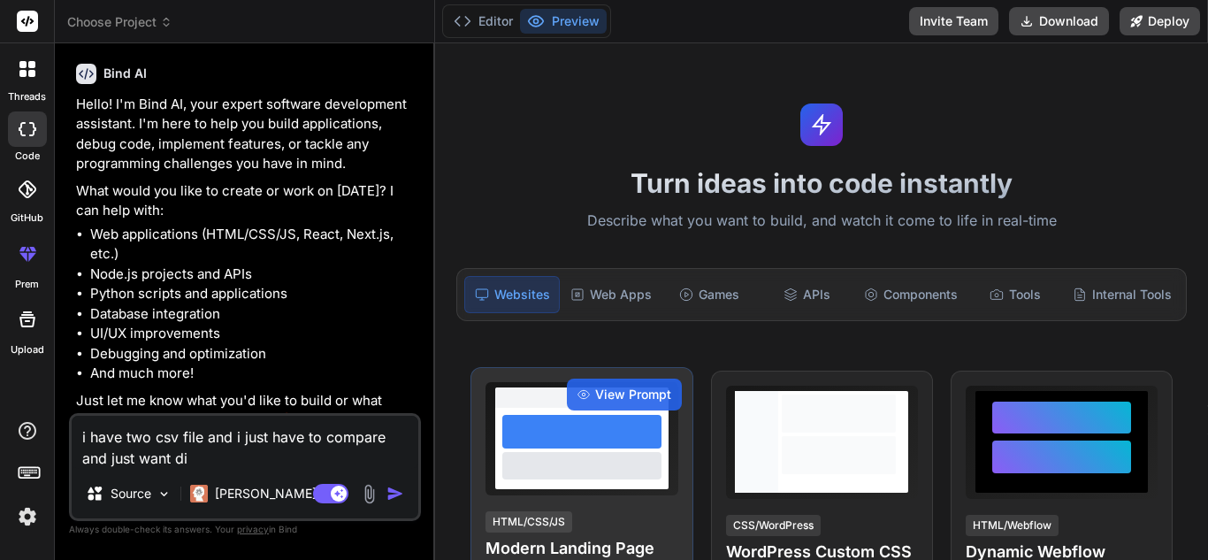
type textarea "x"
type textarea "i have two csv file and i just have to compare and just want di"
type textarea "x"
type textarea "i have two csv file and i just have to compare and just want dif"
type textarea "x"
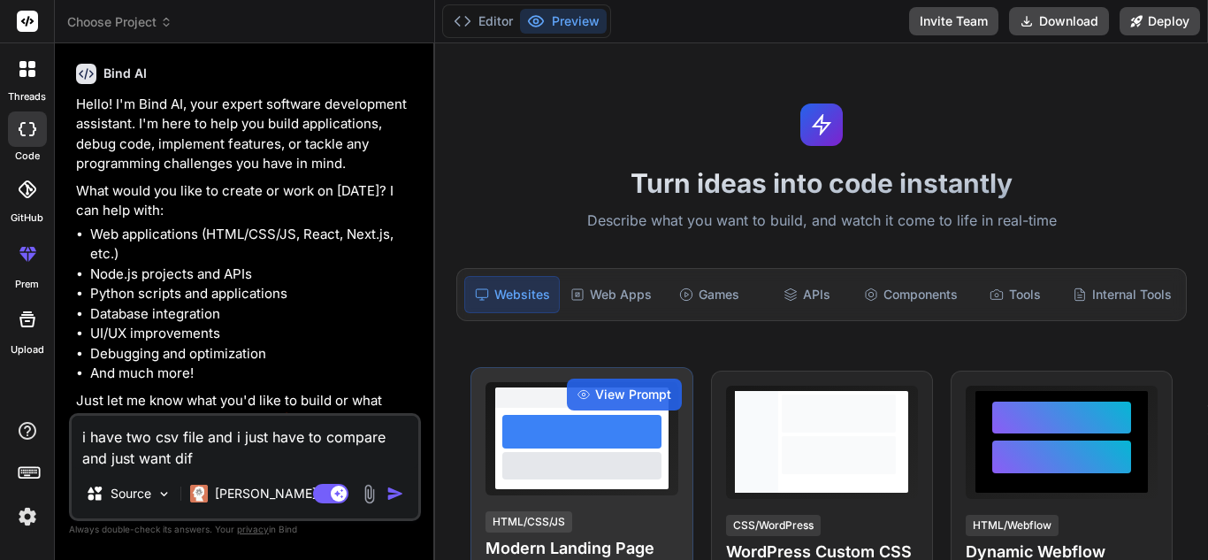
type textarea "i have two csv file and i just have to compare and just want diff"
type textarea "x"
type textarea "i have two csv file and i just have to compare and just want diffe"
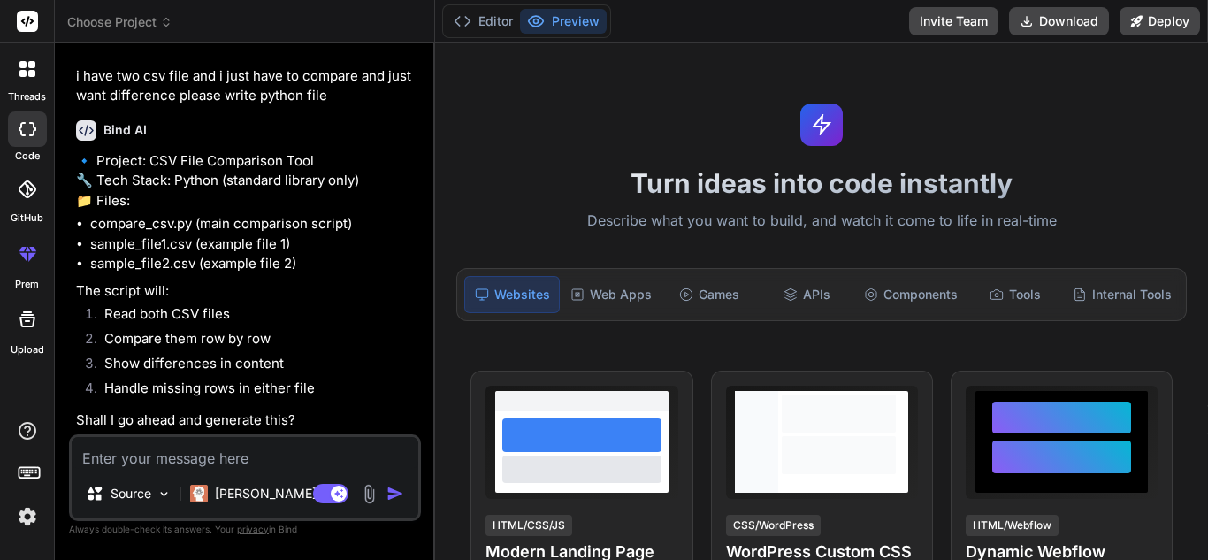
scroll to position [425, 0]
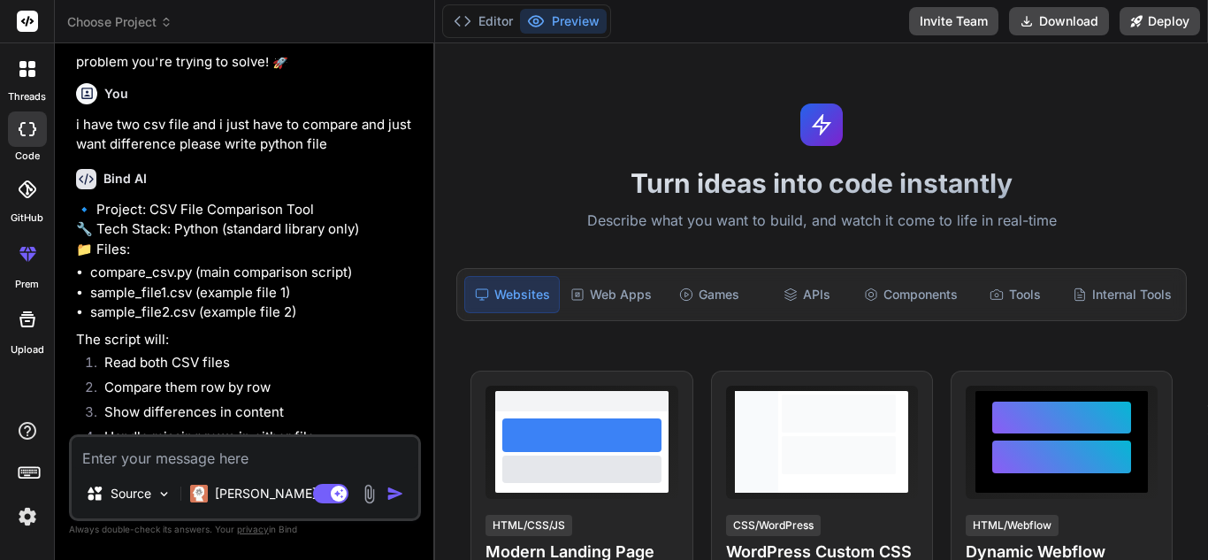
click at [240, 453] on textarea at bounding box center [245, 453] width 347 height 32
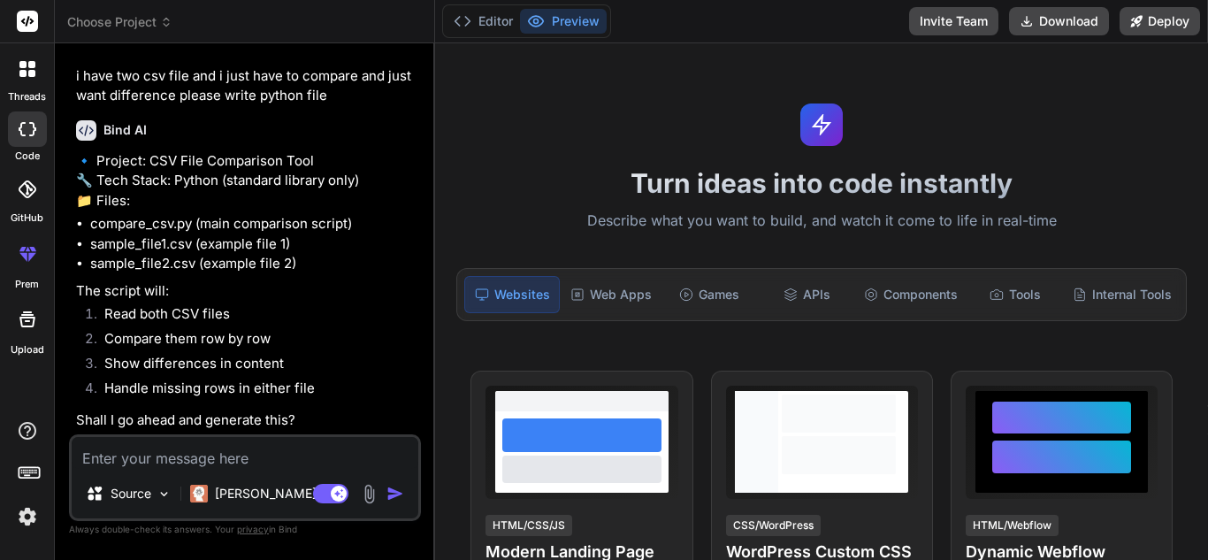
click at [240, 467] on textarea at bounding box center [245, 453] width 347 height 32
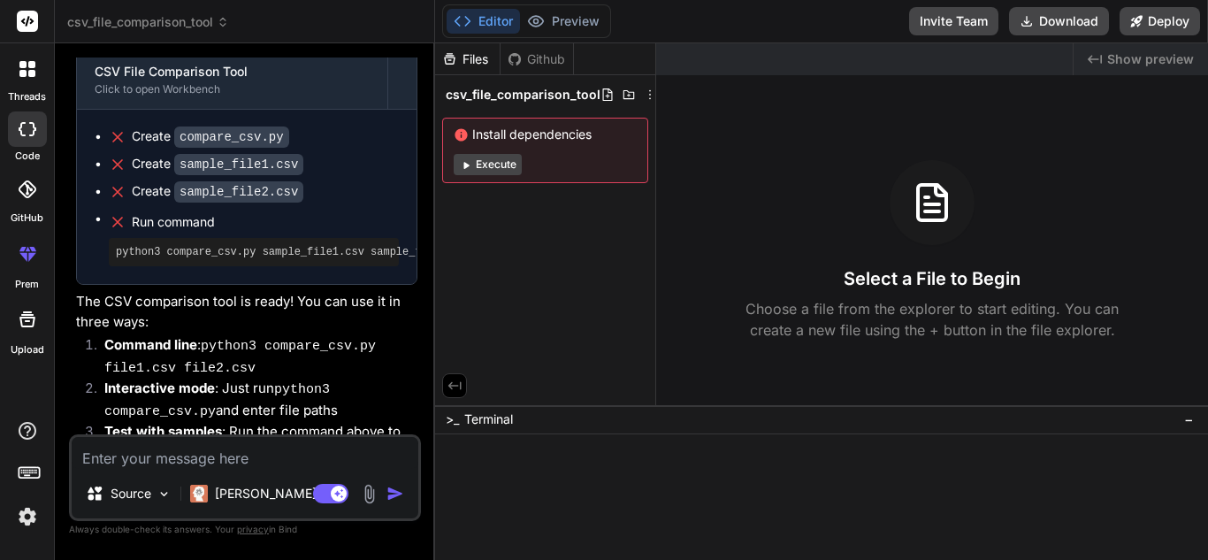
scroll to position [1007, 0]
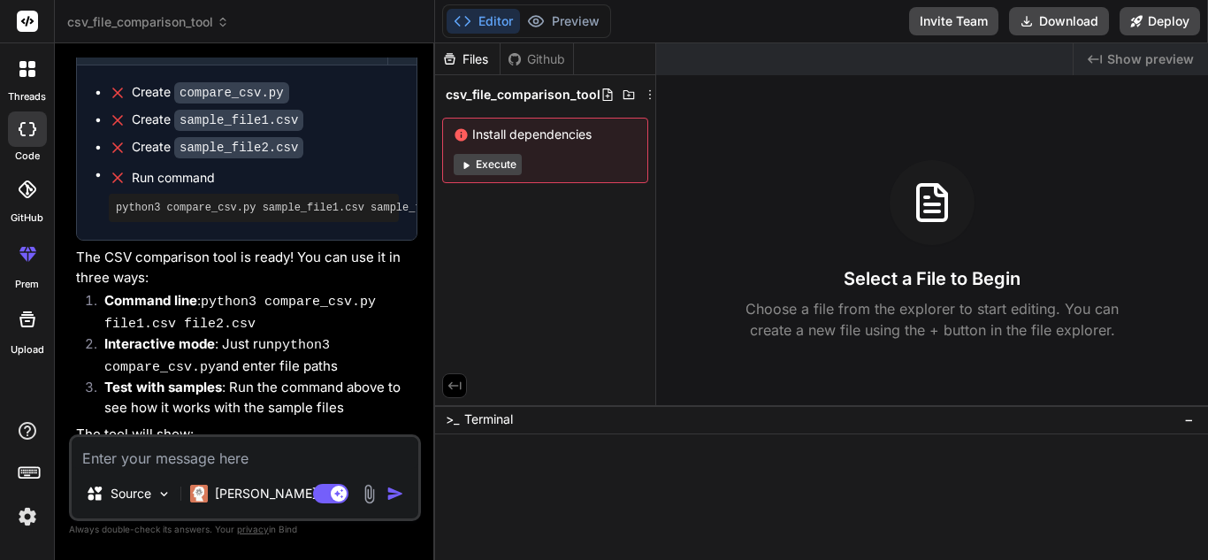
click at [229, 103] on code "compare_csv.py" at bounding box center [231, 92] width 115 height 21
click at [223, 215] on pre "python3 compare_csv.py sample_file1.csv sample_file2.csv" at bounding box center [254, 208] width 276 height 14
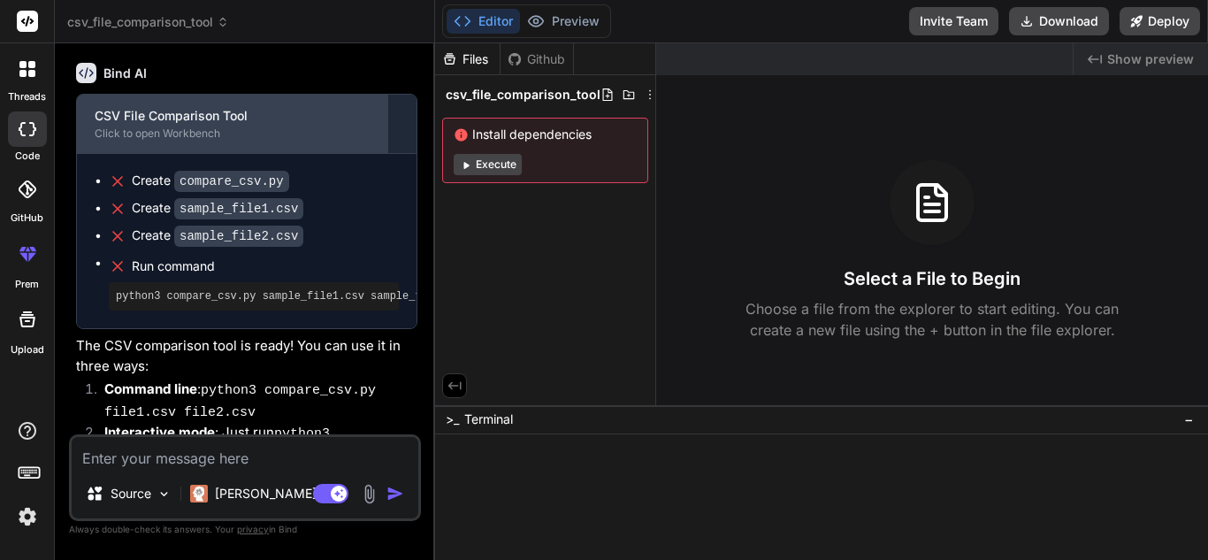
click at [248, 141] on div "Click to open Workbench" at bounding box center [232, 133] width 275 height 14
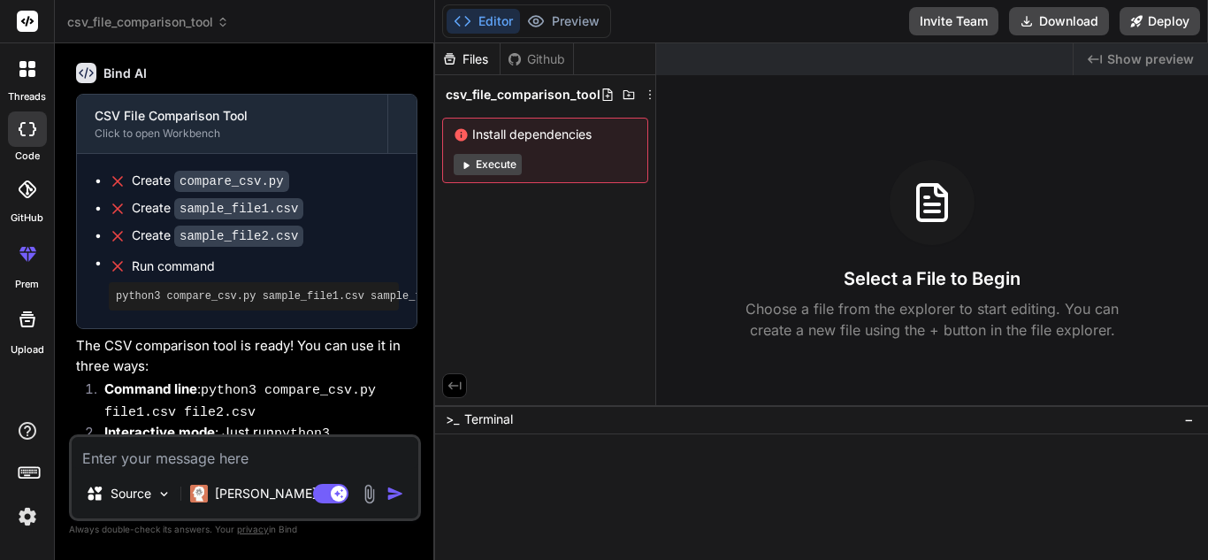
click at [243, 192] on code "compare_csv.py" at bounding box center [231, 181] width 115 height 21
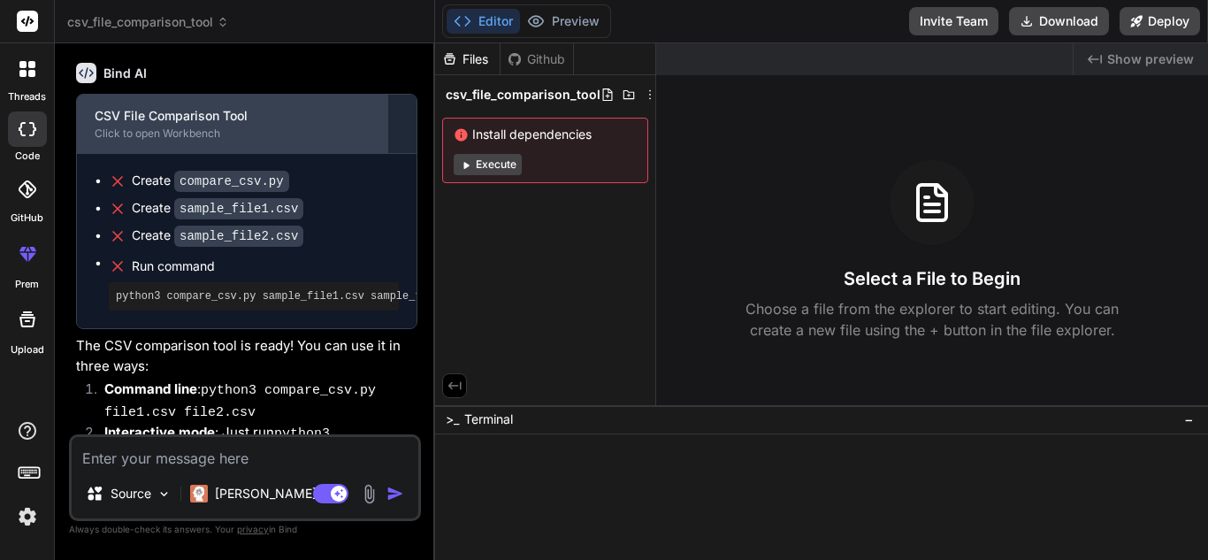
click at [326, 125] on div "CSV File Comparison Tool" at bounding box center [232, 116] width 275 height 18
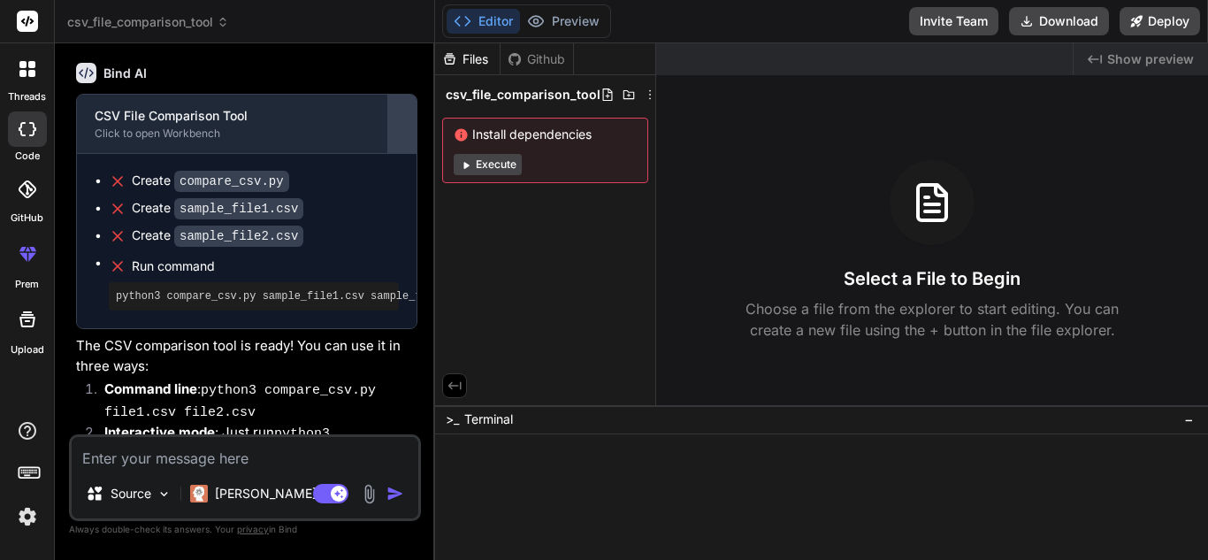
click at [396, 138] on div at bounding box center [402, 124] width 28 height 28
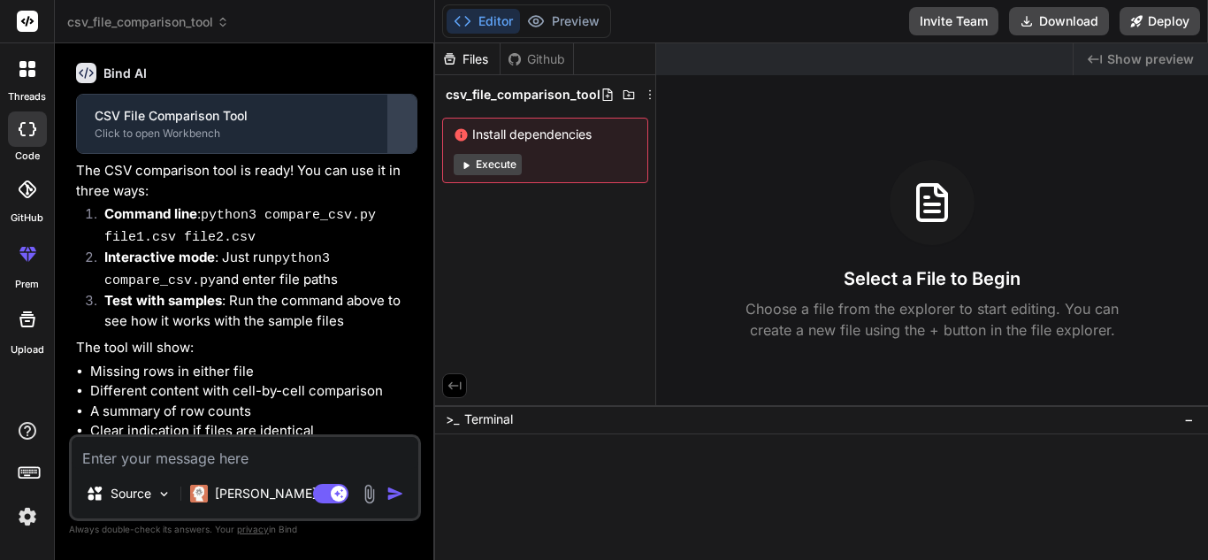
click at [396, 138] on div at bounding box center [402, 124] width 28 height 28
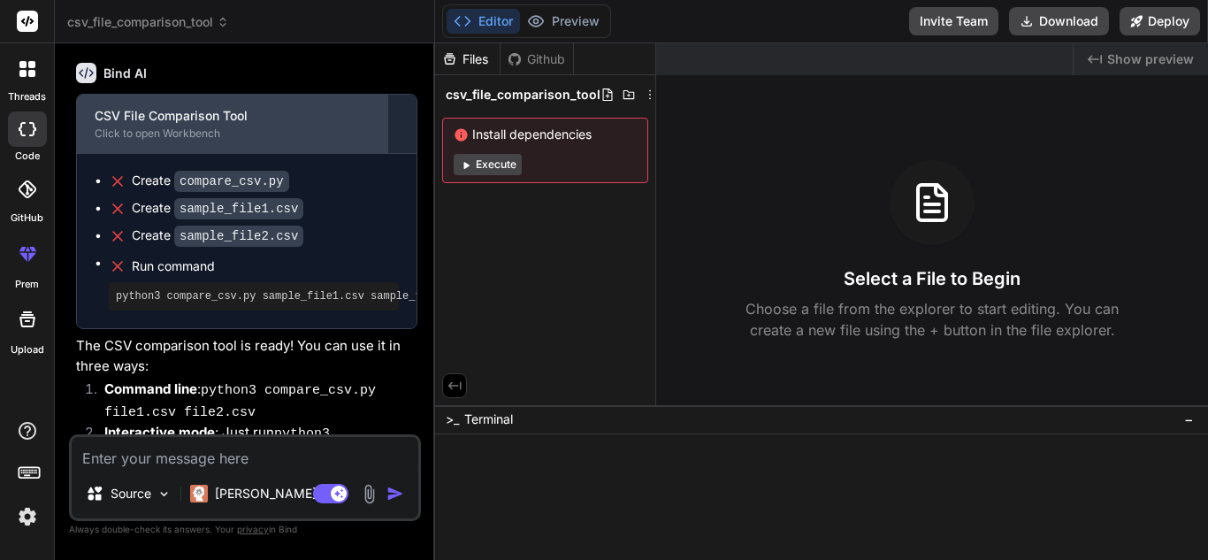
click at [305, 141] on div "Click to open Workbench" at bounding box center [232, 133] width 275 height 14
click at [202, 141] on div "Click to open Workbench" at bounding box center [232, 133] width 275 height 14
click at [203, 141] on div "Click to open Workbench" at bounding box center [232, 133] width 275 height 14
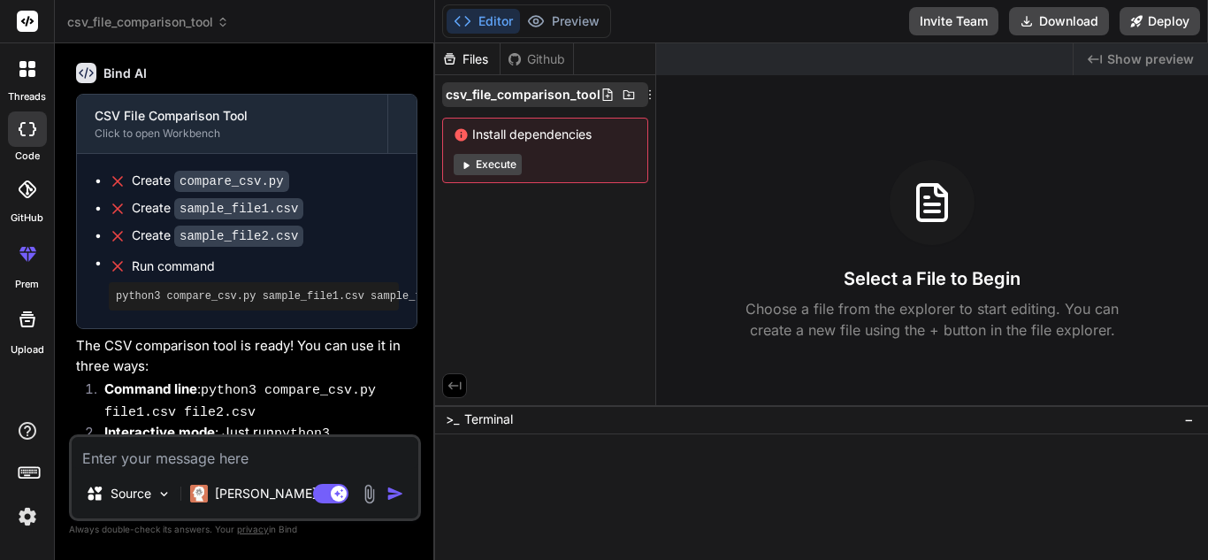
click at [536, 99] on span "csv_file_comparison_tool" at bounding box center [523, 95] width 155 height 18
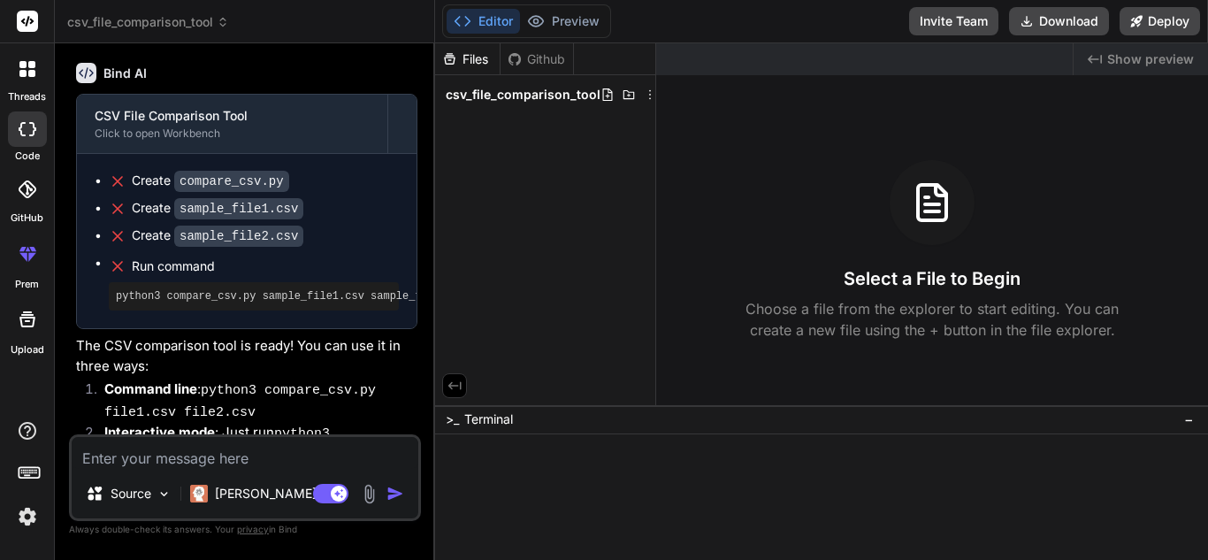
click at [531, 100] on span "csv_file_comparison_tool" at bounding box center [523, 95] width 155 height 18
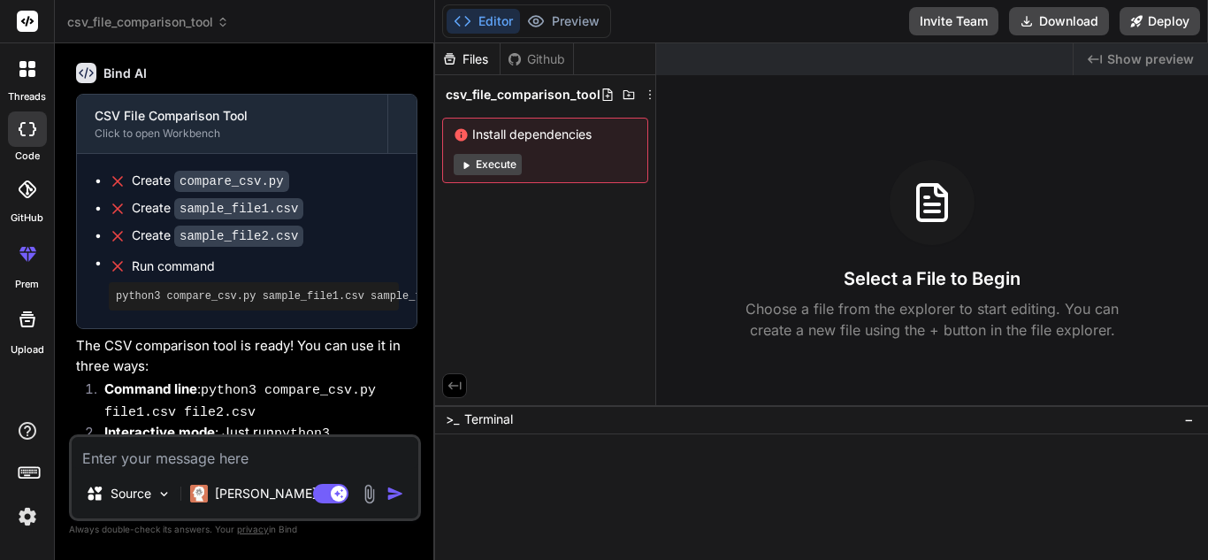
click at [547, 61] on div "Github" at bounding box center [537, 59] width 73 height 18
click at [528, 65] on div "Github" at bounding box center [537, 59] width 73 height 18
click at [472, 61] on div "Files" at bounding box center [467, 59] width 65 height 18
click at [532, 56] on div "Github" at bounding box center [537, 59] width 73 height 18
click at [451, 62] on icon at bounding box center [449, 58] width 15 height 15
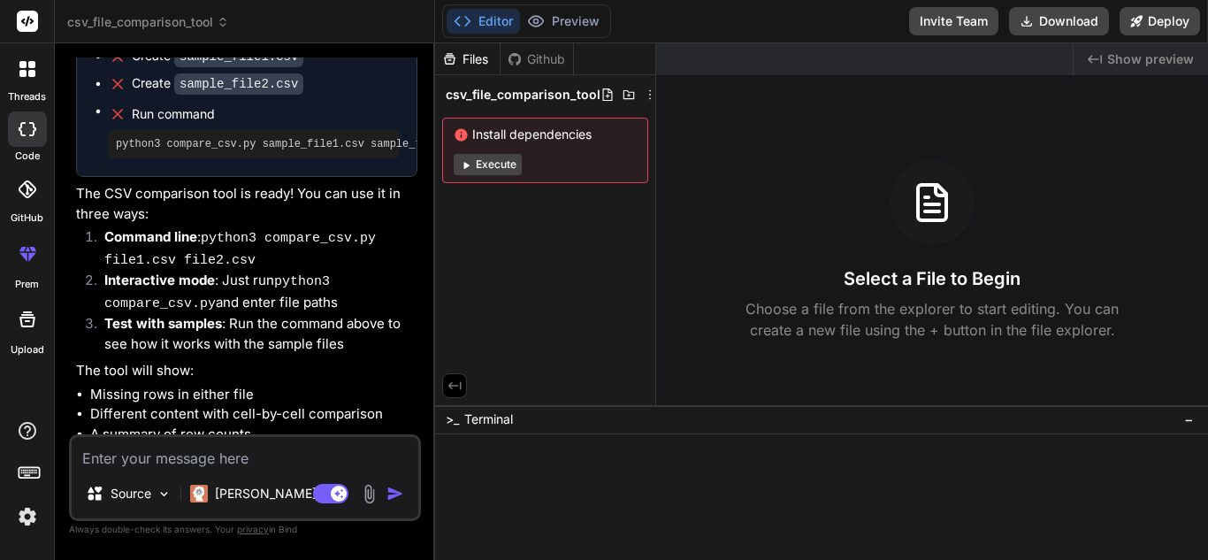
scroll to position [1183, 0]
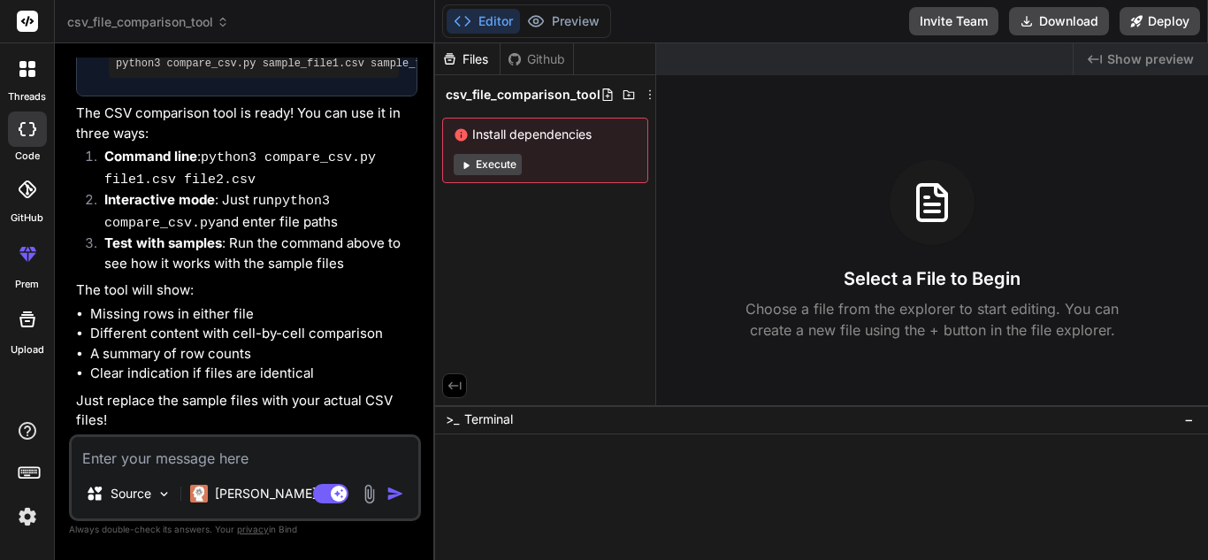
click at [207, 469] on div "Source Claude 4 S.. Agent Mode. When this toggle is activated, AI automatically…" at bounding box center [245, 477] width 352 height 87
click at [229, 461] on textarea at bounding box center [245, 453] width 347 height 32
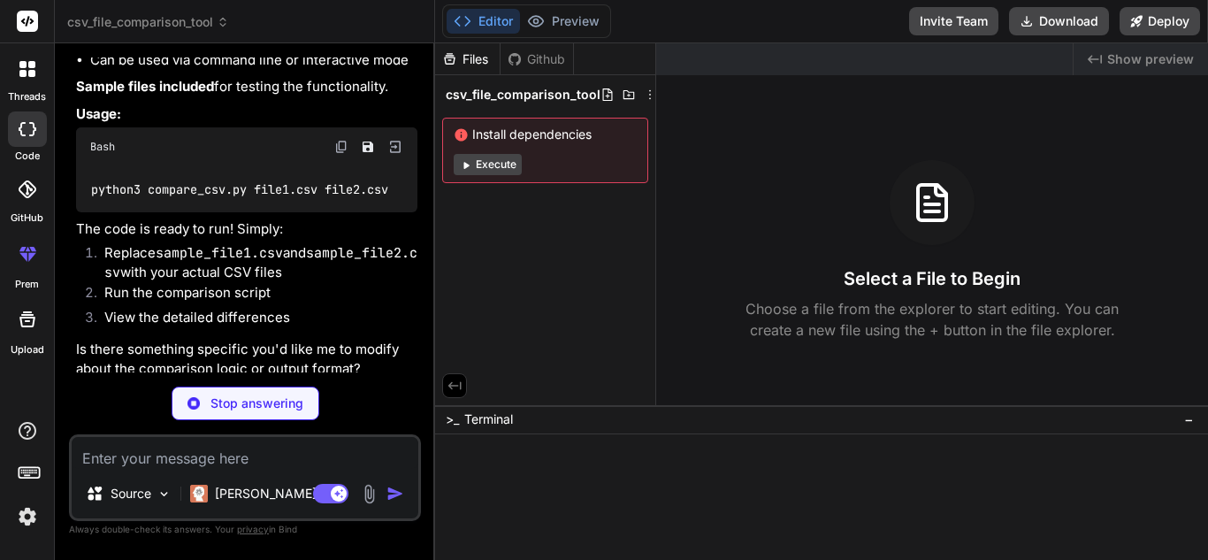
scroll to position [1767, 0]
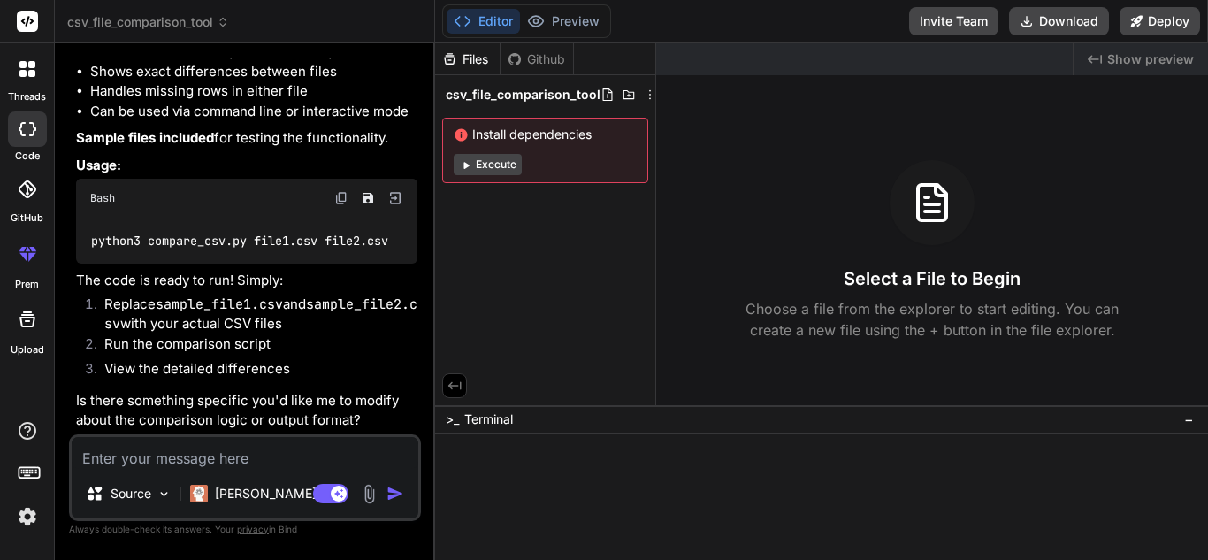
click at [268, 246] on code "python3 compare_csv.py file1.csv file2.csv" at bounding box center [240, 241] width 300 height 19
click at [370, 195] on icon "Save file" at bounding box center [368, 198] width 14 height 14
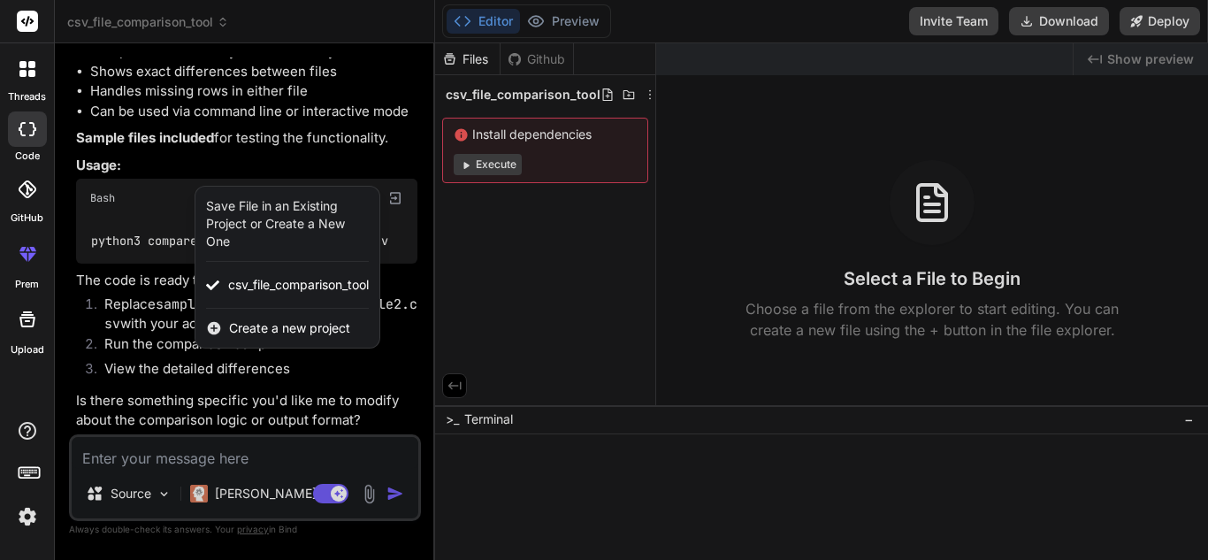
click at [388, 326] on div at bounding box center [604, 280] width 1208 height 560
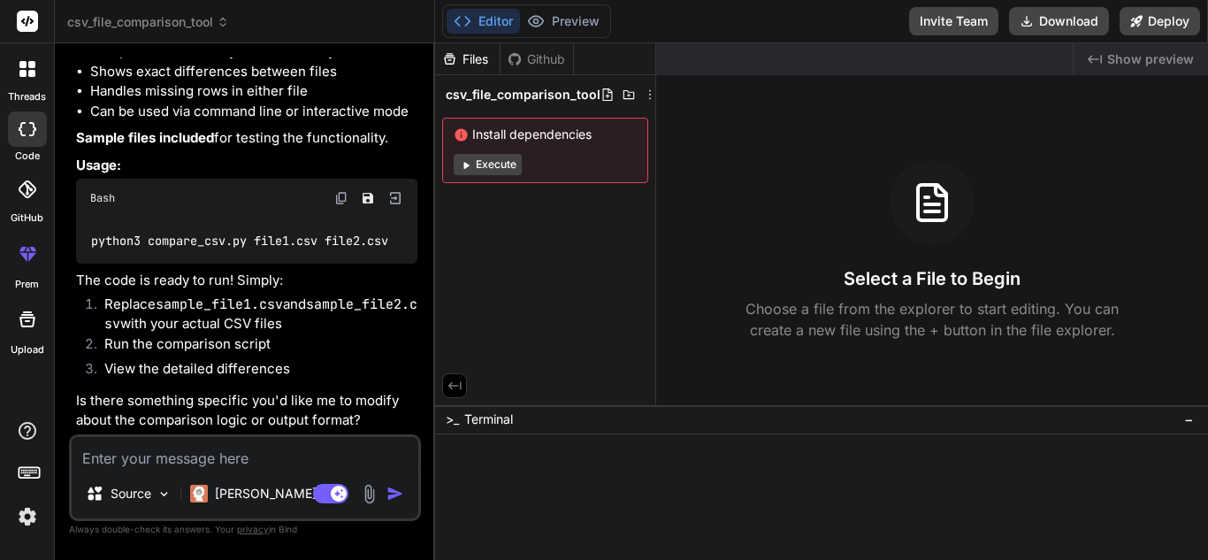
click at [340, 196] on img at bounding box center [341, 198] width 14 height 14
click at [1137, 184] on div "Select a File to Begin Choose a file from the explorer to start editing. You ca…" at bounding box center [932, 250] width 552 height 180
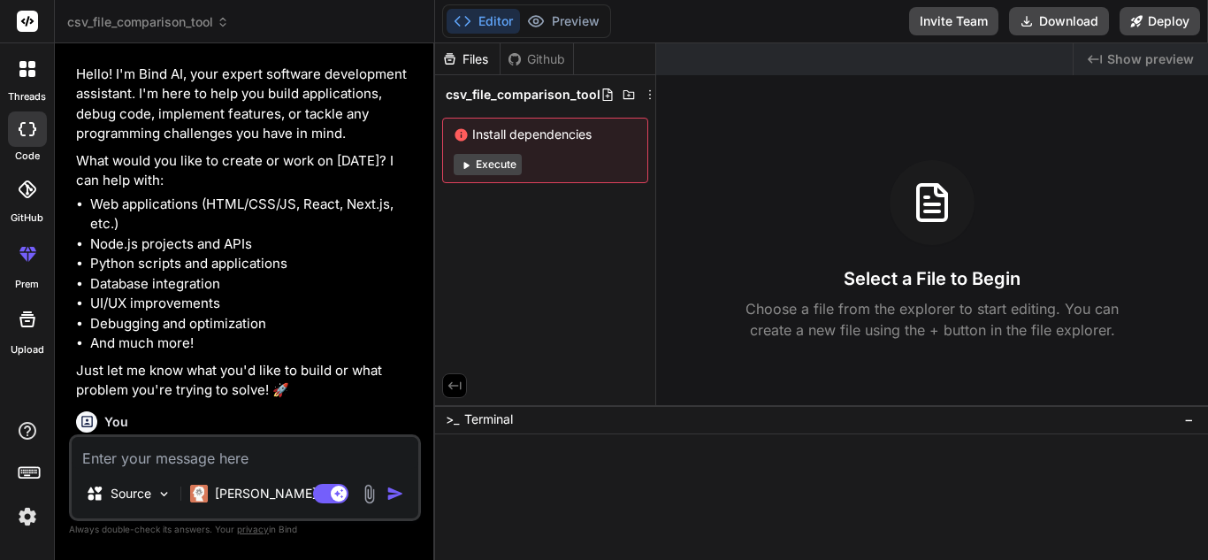
scroll to position [0, 0]
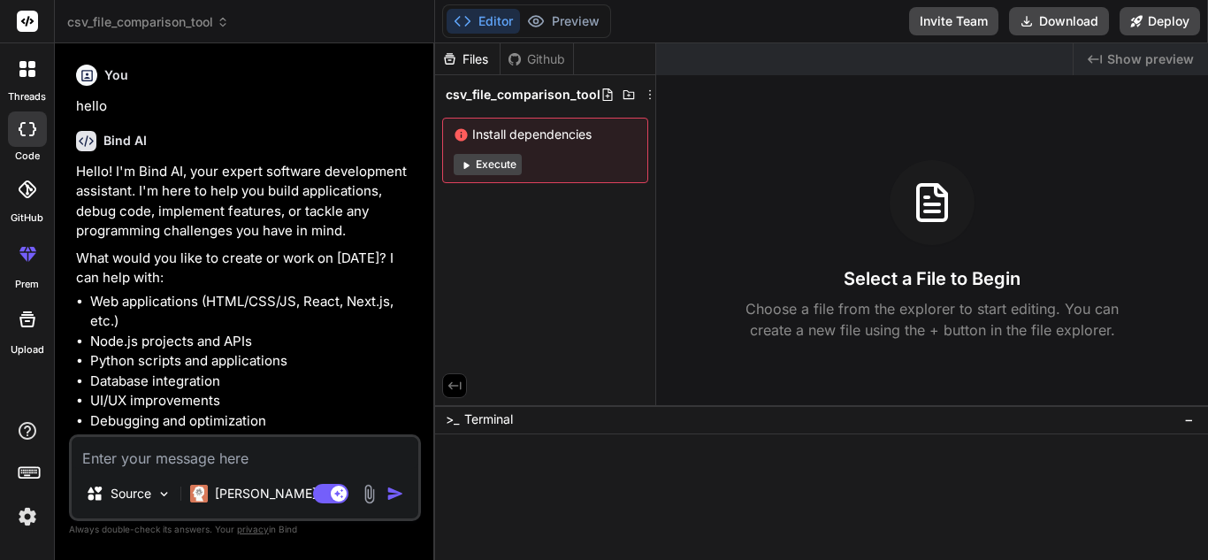
click at [285, 302] on li "Web applications (HTML/CSS/JS, React, Next.js, etc.)" at bounding box center [253, 312] width 327 height 40
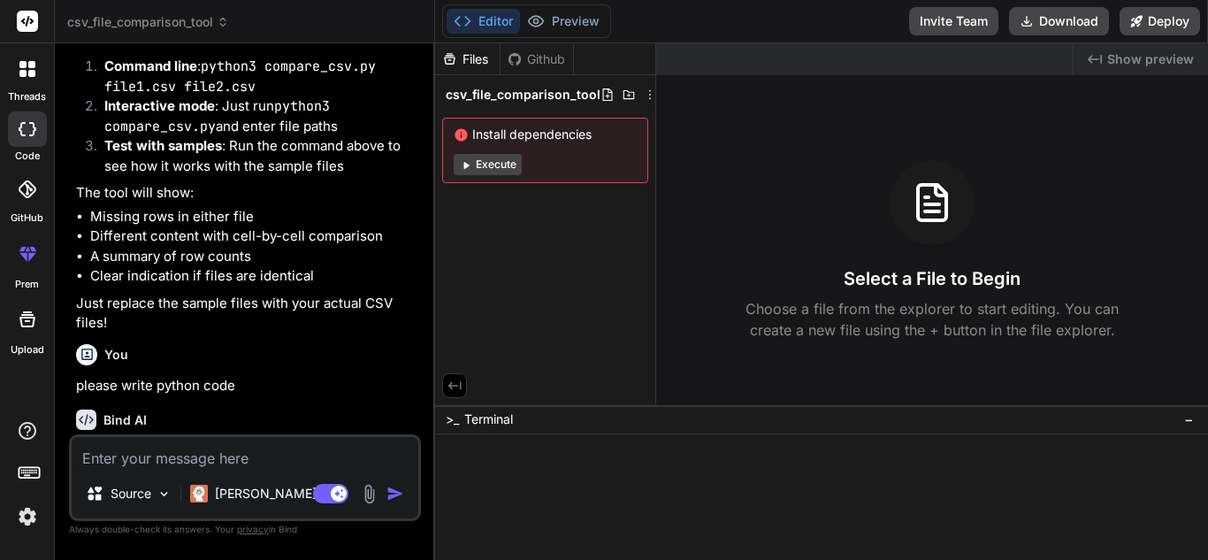
scroll to position [1767, 0]
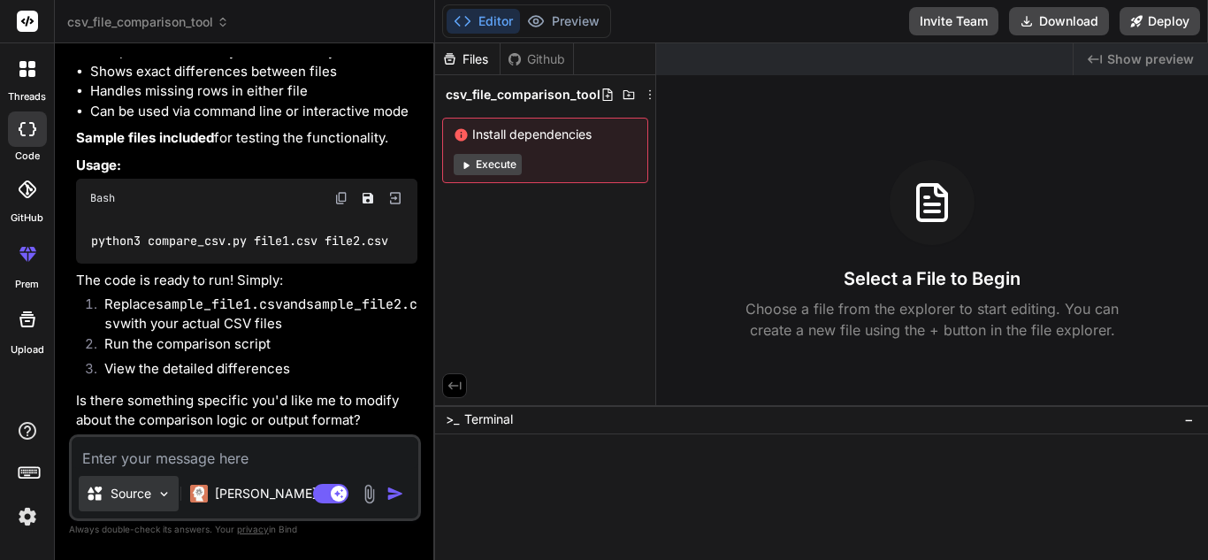
click at [168, 493] on img at bounding box center [164, 493] width 15 height 15
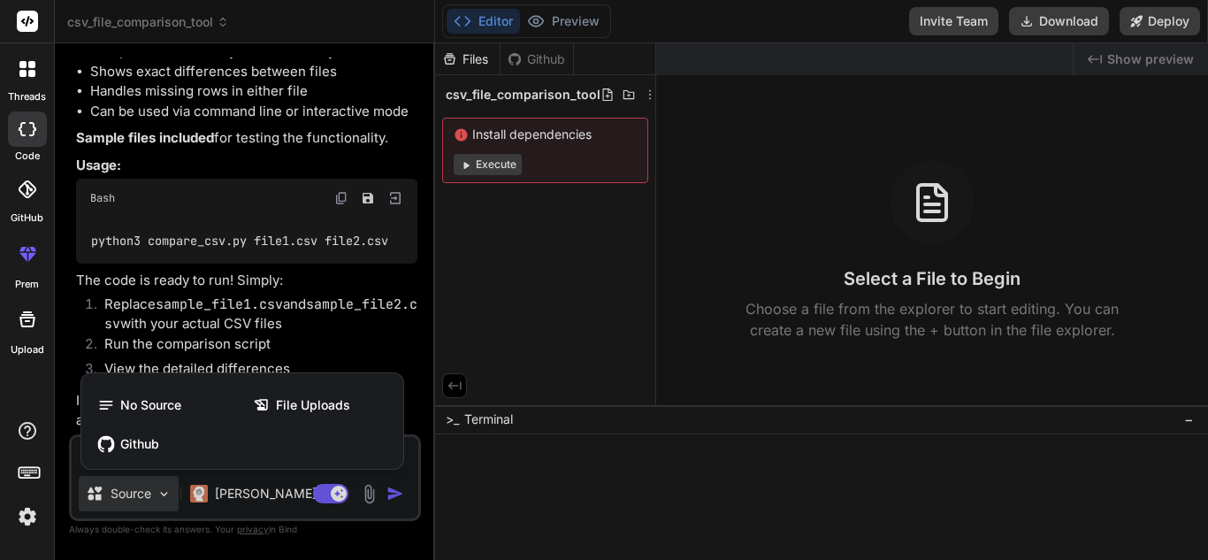
click at [215, 339] on div at bounding box center [604, 280] width 1208 height 560
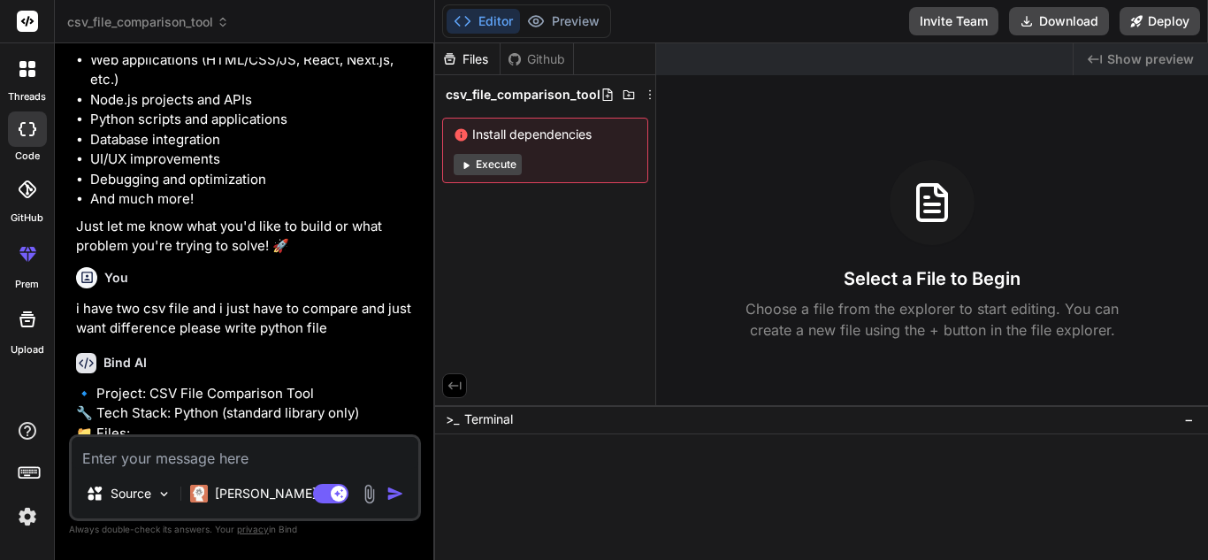
scroll to position [0, 0]
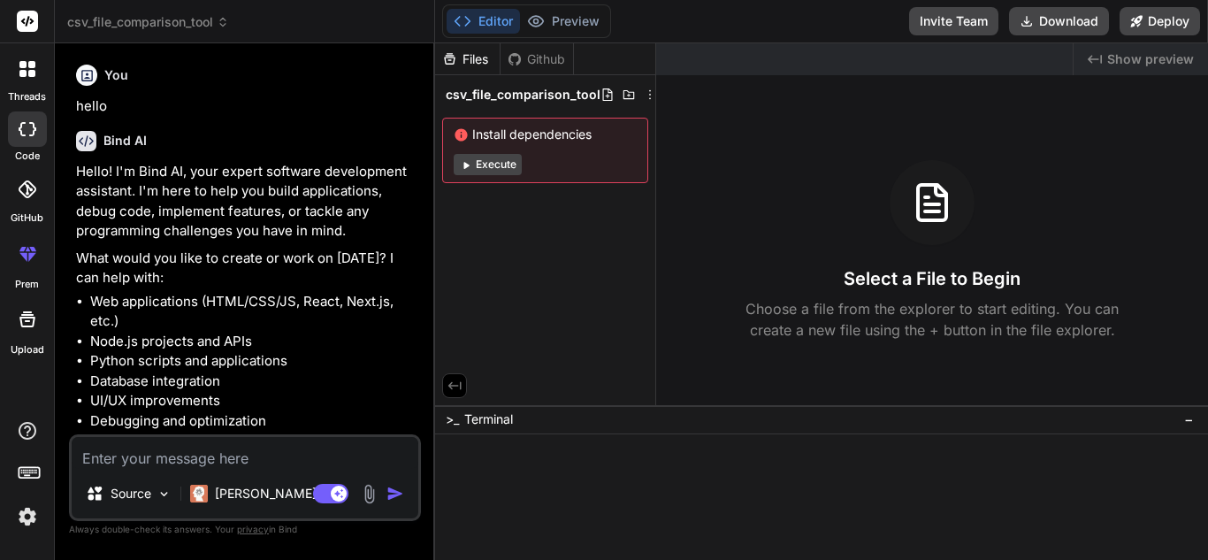
click at [28, 80] on div at bounding box center [27, 68] width 37 height 37
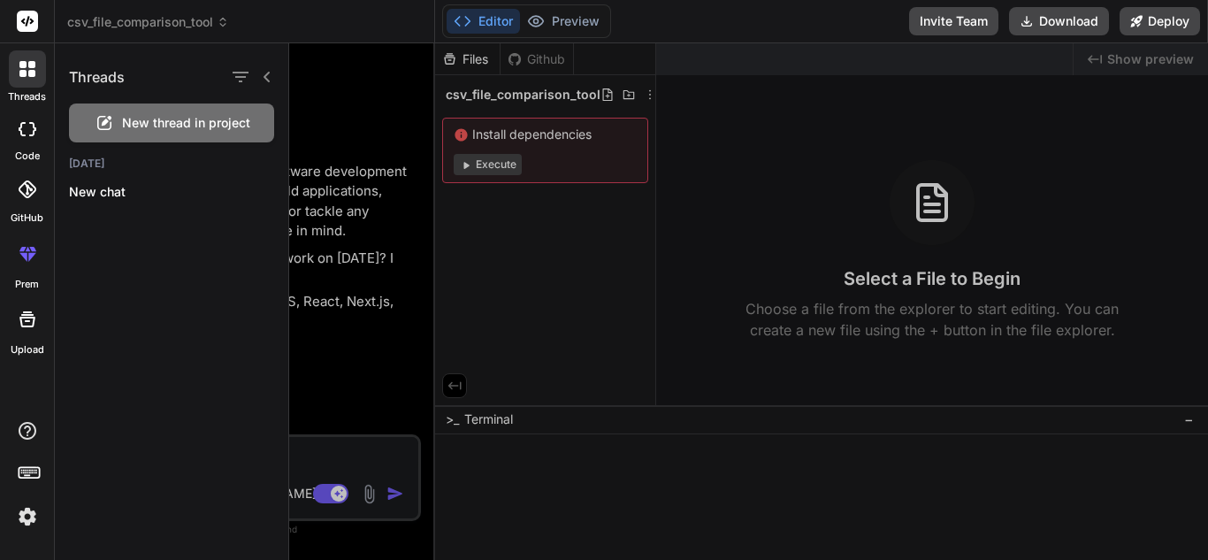
click at [364, 147] on div at bounding box center [748, 301] width 919 height 517
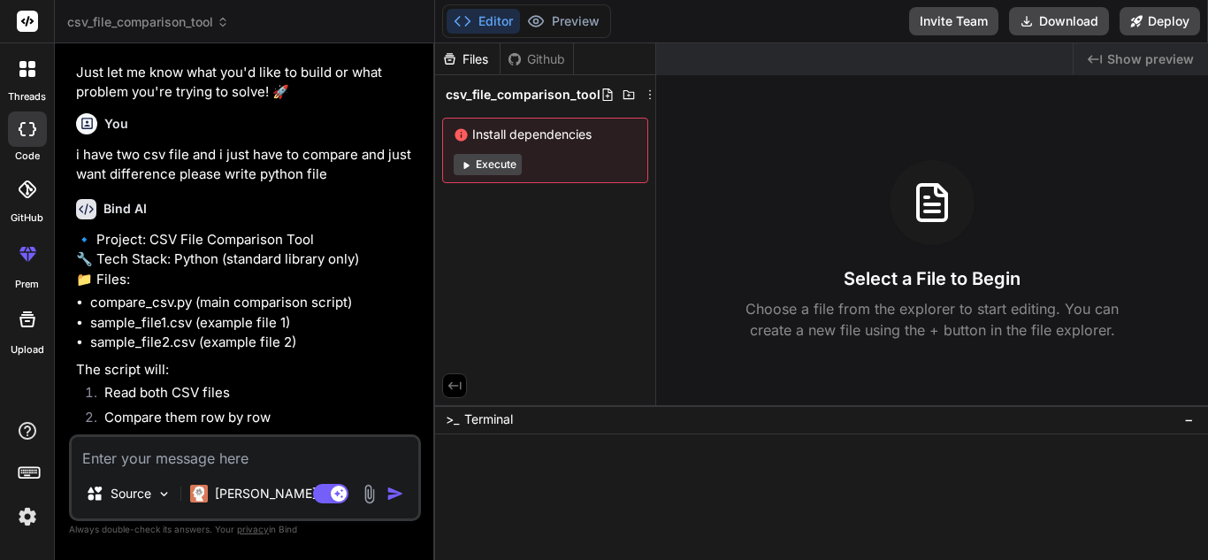
scroll to position [531, 0]
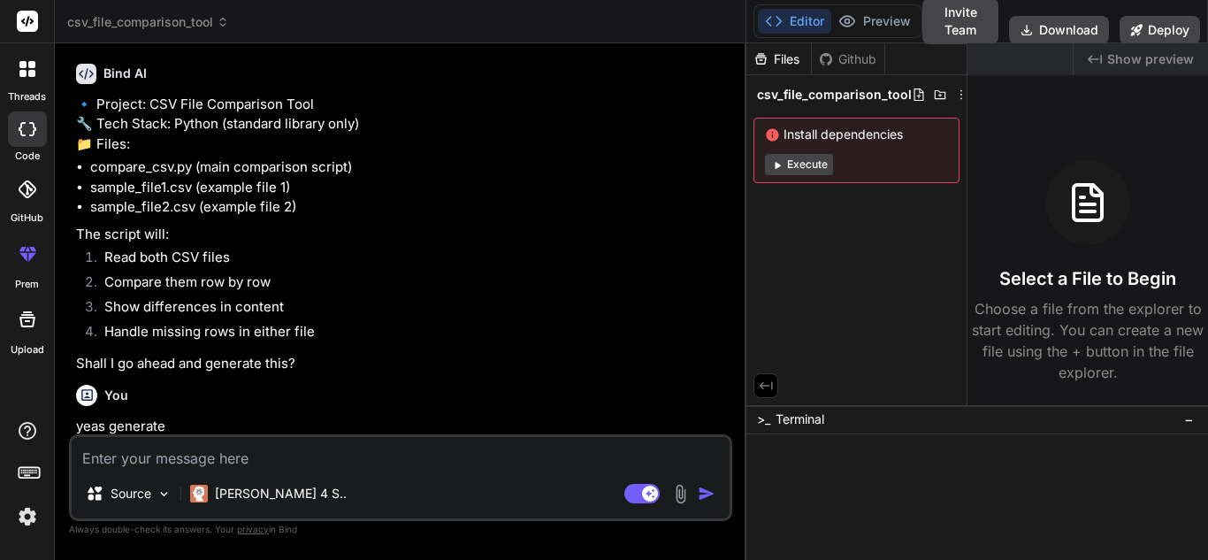
drag, startPoint x: 433, startPoint y: 240, endPoint x: 941, endPoint y: 264, distance: 508.2
click at [941, 264] on div "csv_file_comparison_tool Created with Pixso. Bind AI Web Search Created with Pi…" at bounding box center [631, 280] width 1153 height 560
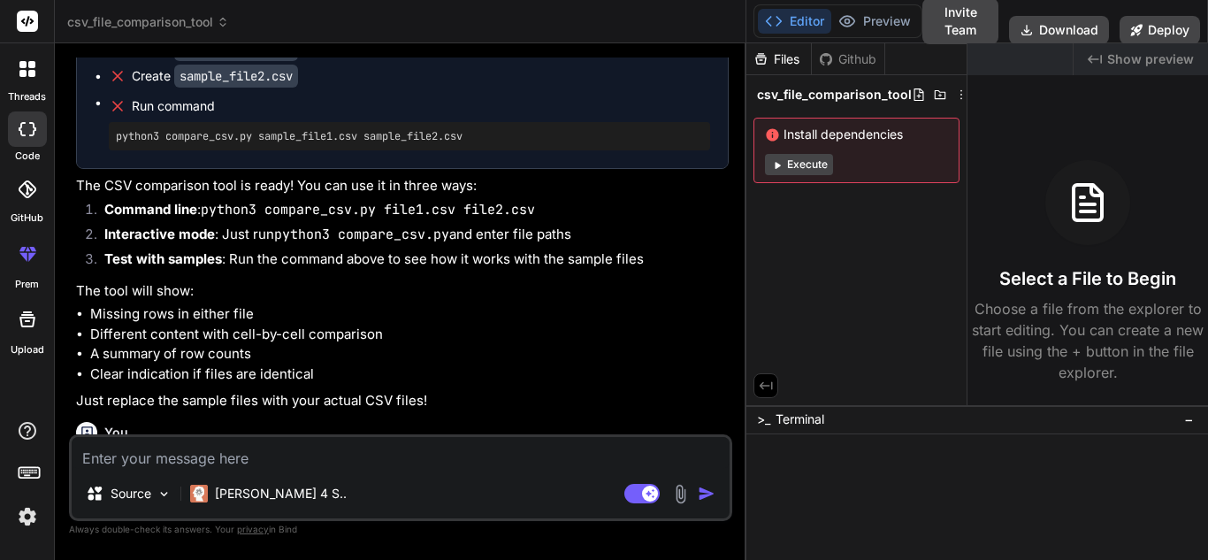
scroll to position [1119, 0]
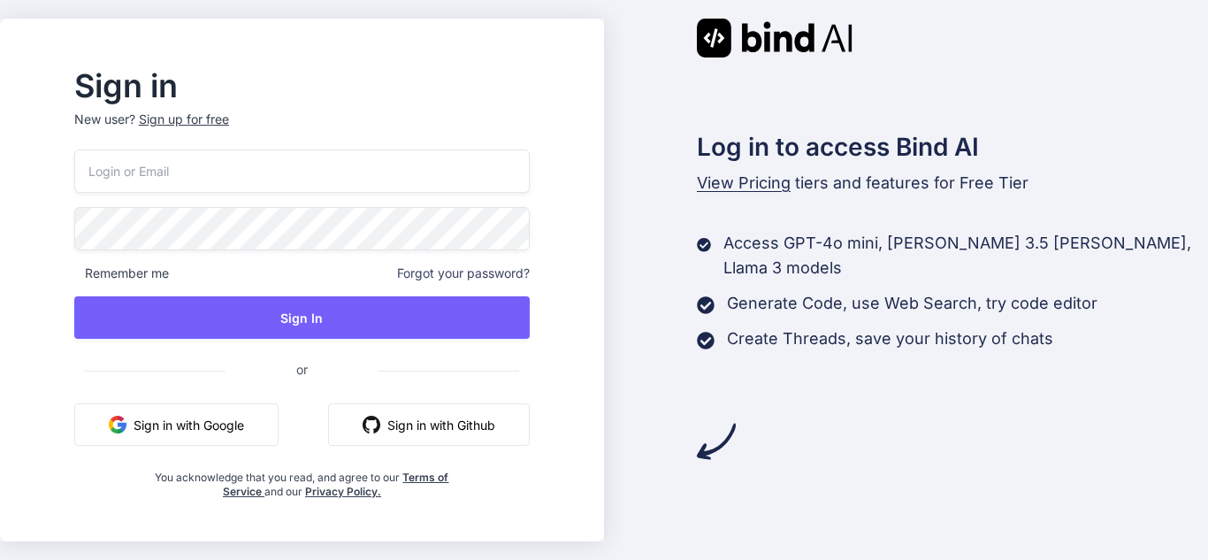
click at [229, 112] on div "Sign up for free" at bounding box center [184, 120] width 90 height 18
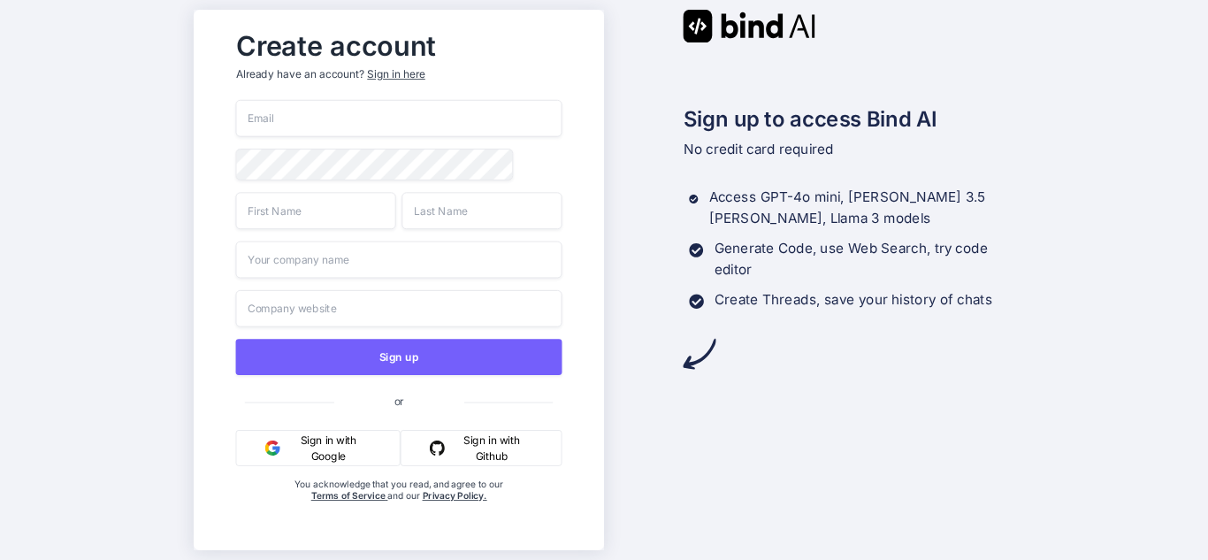
click at [374, 123] on input "email" at bounding box center [398, 118] width 326 height 37
type input "sitiya6690@knilok.com"
click at [309, 212] on input "text" at bounding box center [315, 210] width 160 height 37
type input "Harsh"
click at [445, 222] on input "text" at bounding box center [482, 210] width 160 height 37
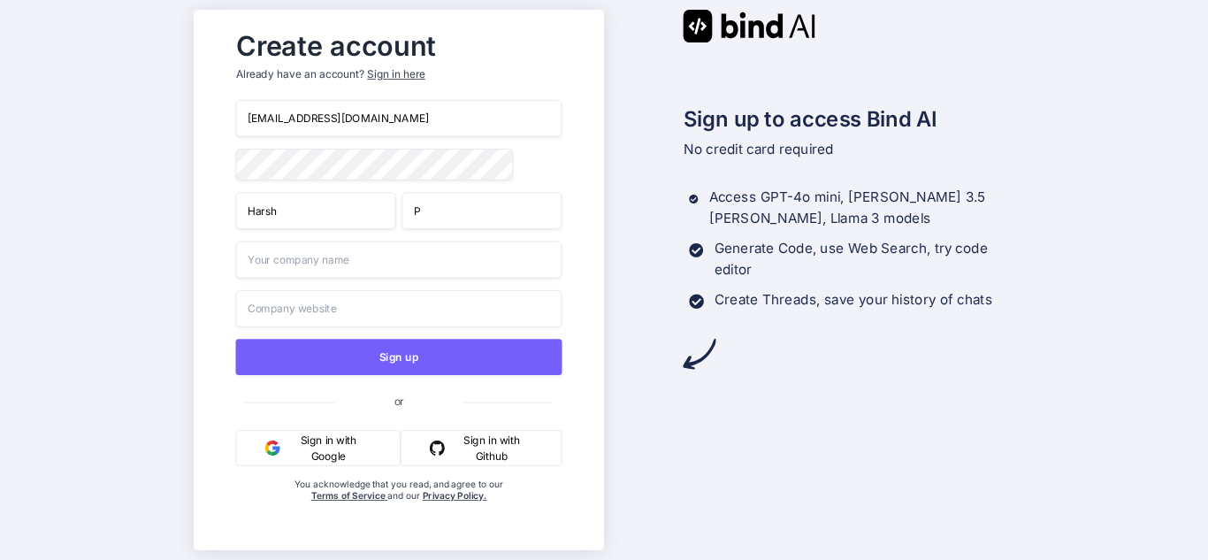
type input "P"
click at [424, 263] on input "text" at bounding box center [398, 259] width 326 height 37
type input "xyz"
click at [455, 315] on input "text" at bounding box center [398, 308] width 326 height 37
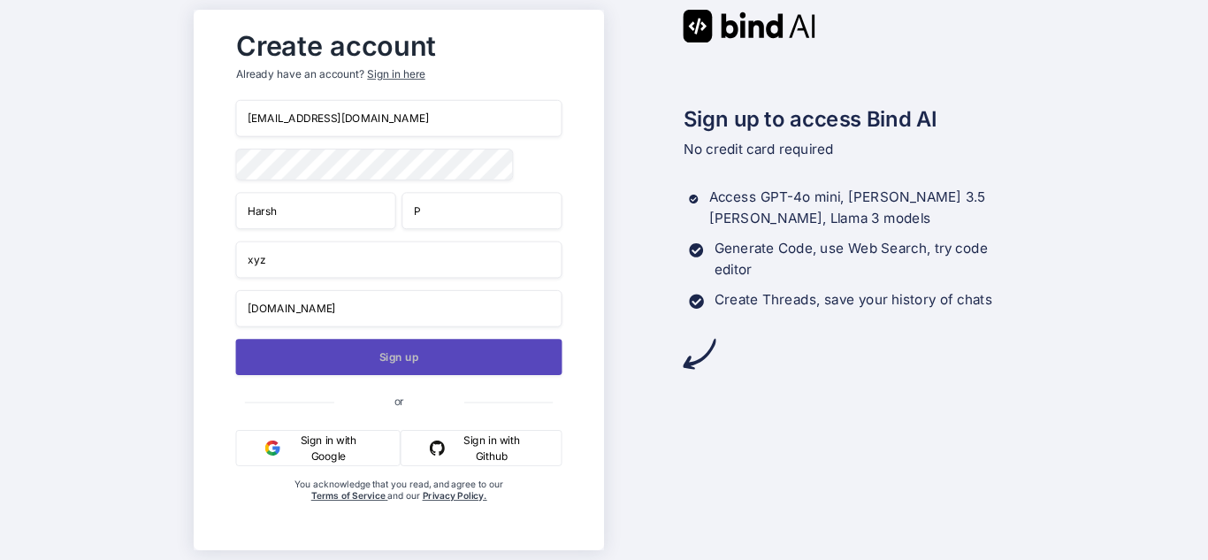
type input "xyz.com"
click at [402, 369] on button "Sign up" at bounding box center [398, 357] width 326 height 36
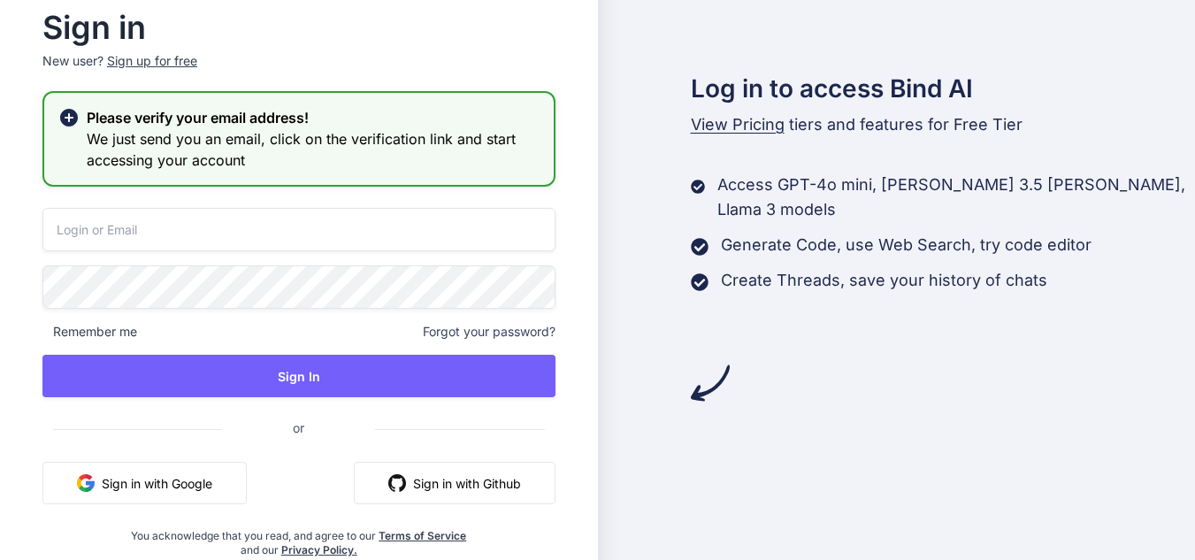
click at [201, 236] on input "email" at bounding box center [298, 229] width 513 height 43
type input "sitiya6690@knilok.com"
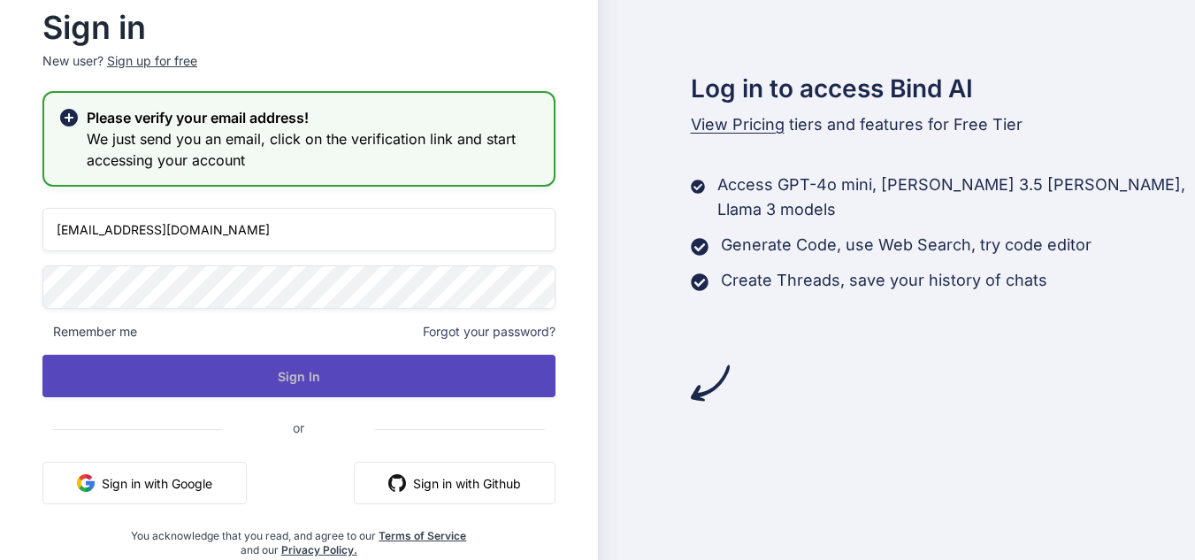
click at [210, 378] on button "Sign In" at bounding box center [298, 376] width 513 height 42
